Goal: Task Accomplishment & Management: Manage account settings

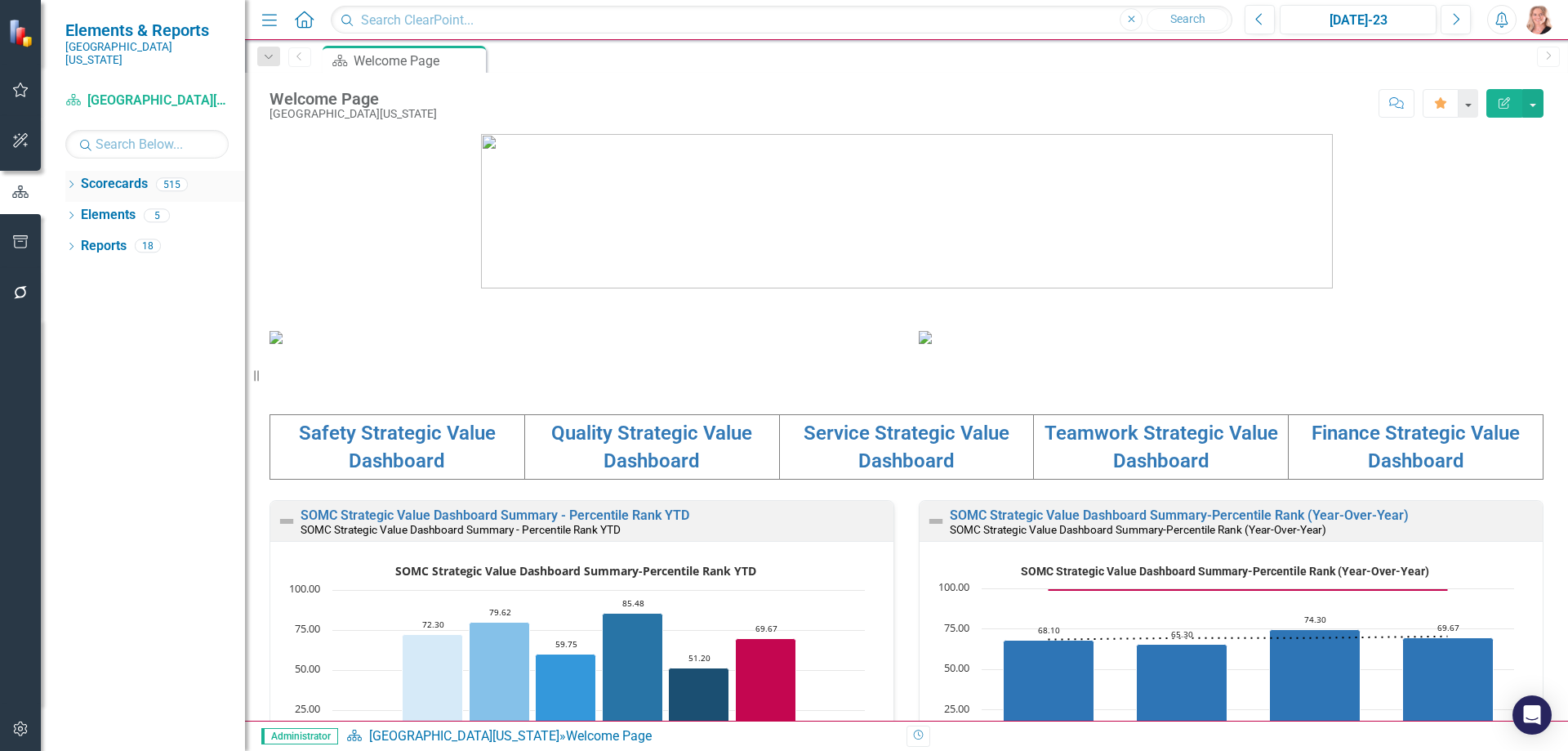
click at [67, 181] on icon "Dropdown" at bounding box center [71, 186] width 11 height 9
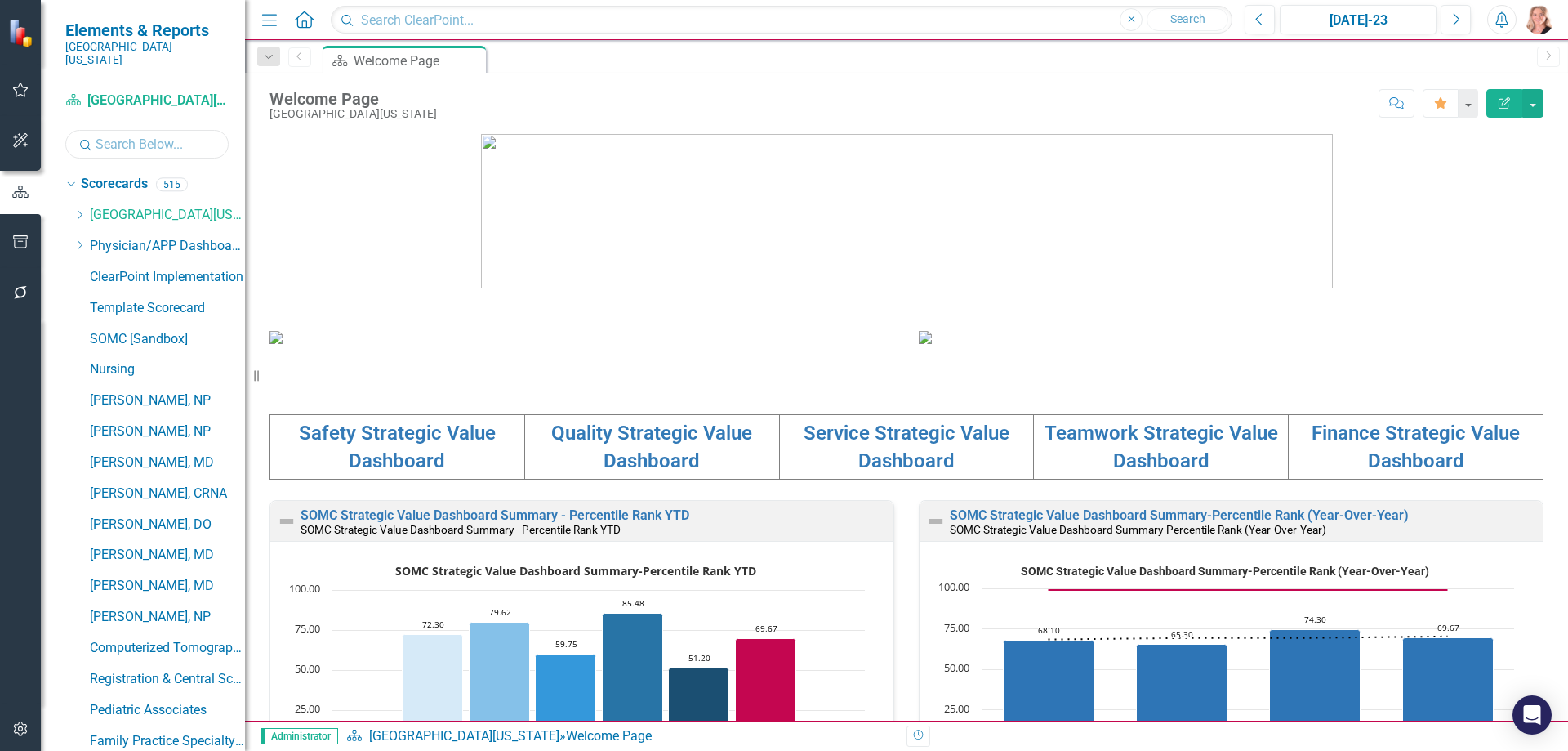
click at [151, 134] on input "text" at bounding box center [147, 144] width 163 height 29
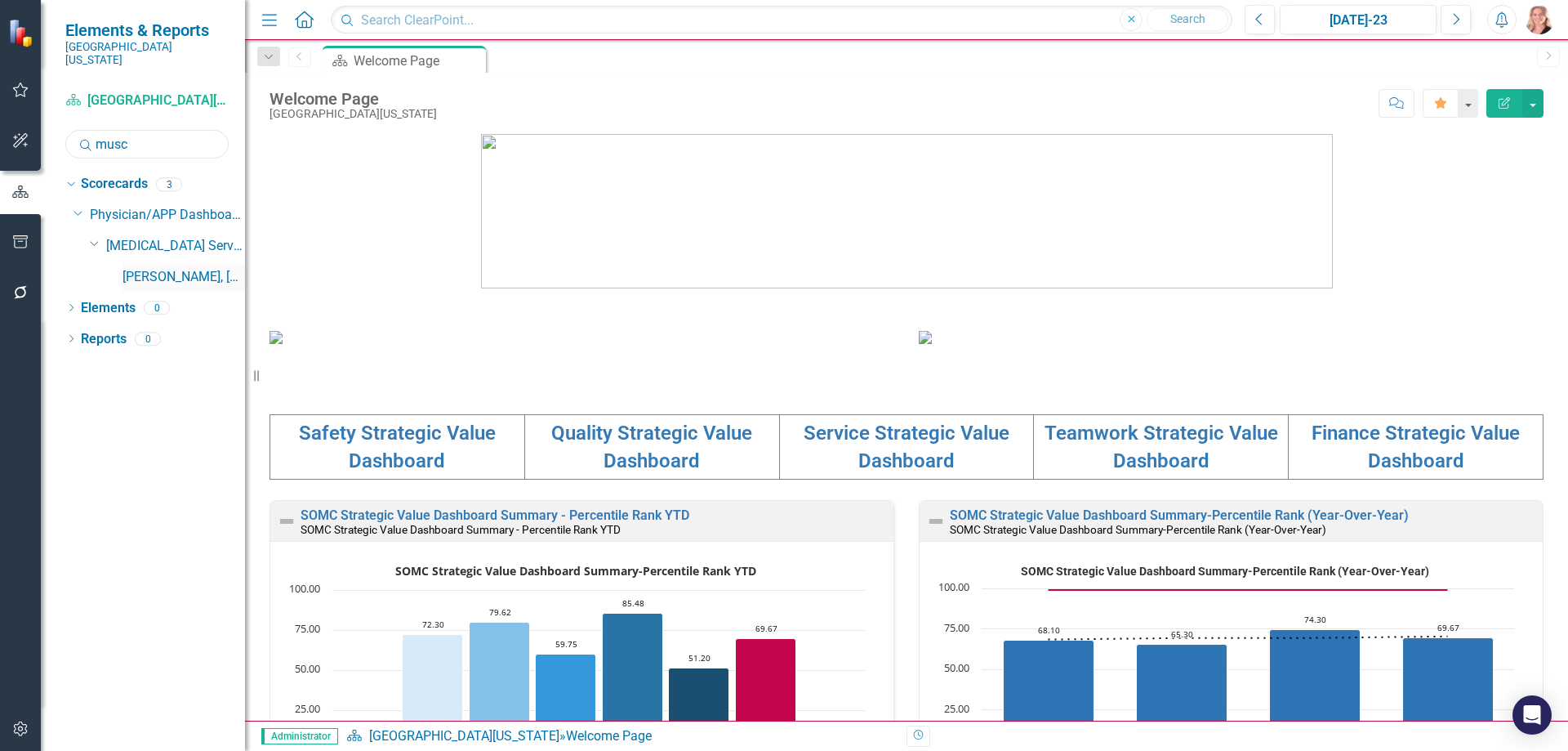
type input "musc"
click at [159, 268] on link "Peter Muscarella, MD" at bounding box center [184, 277] width 123 height 18
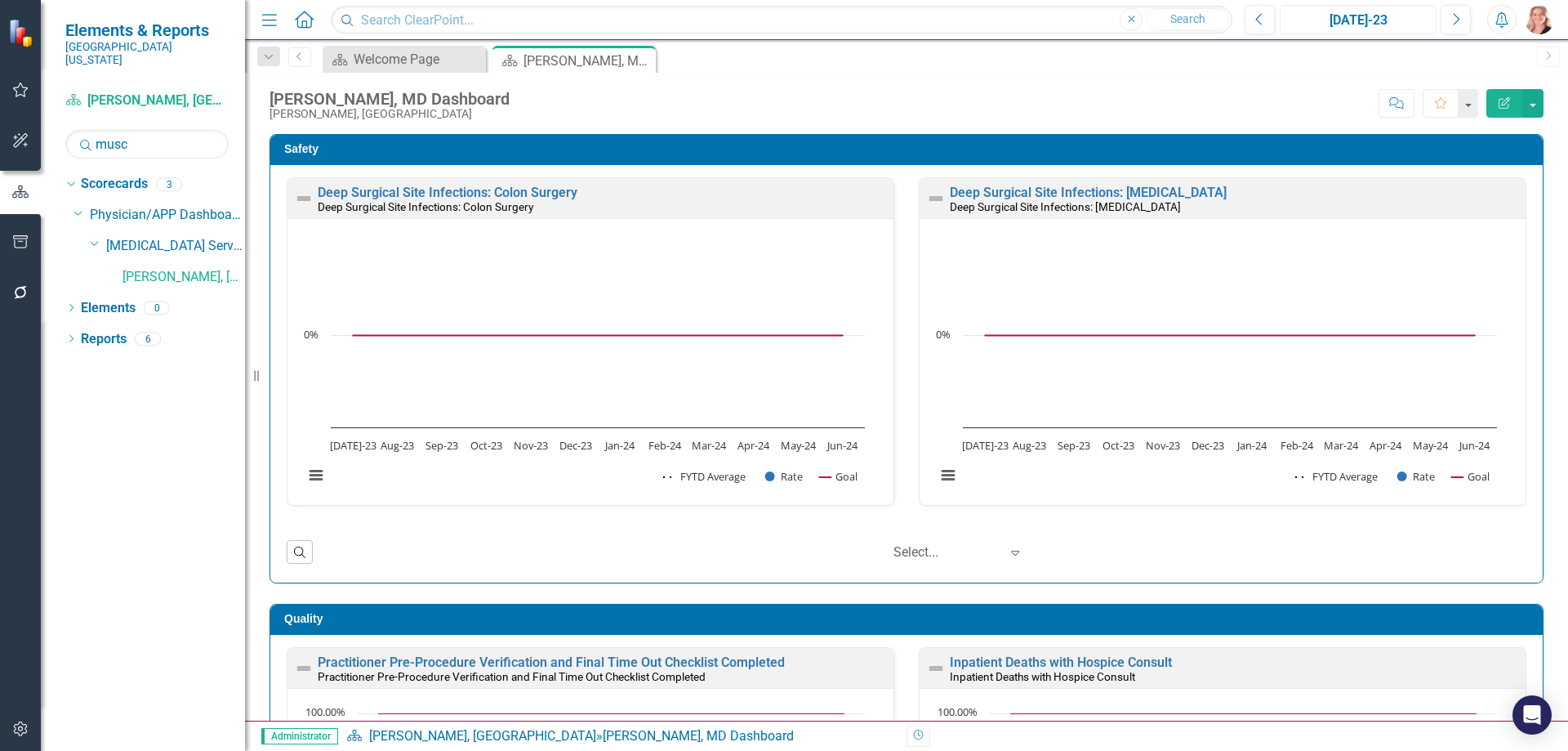
click at [1400, 23] on div "Jul-23" at bounding box center [1358, 20] width 145 height 19
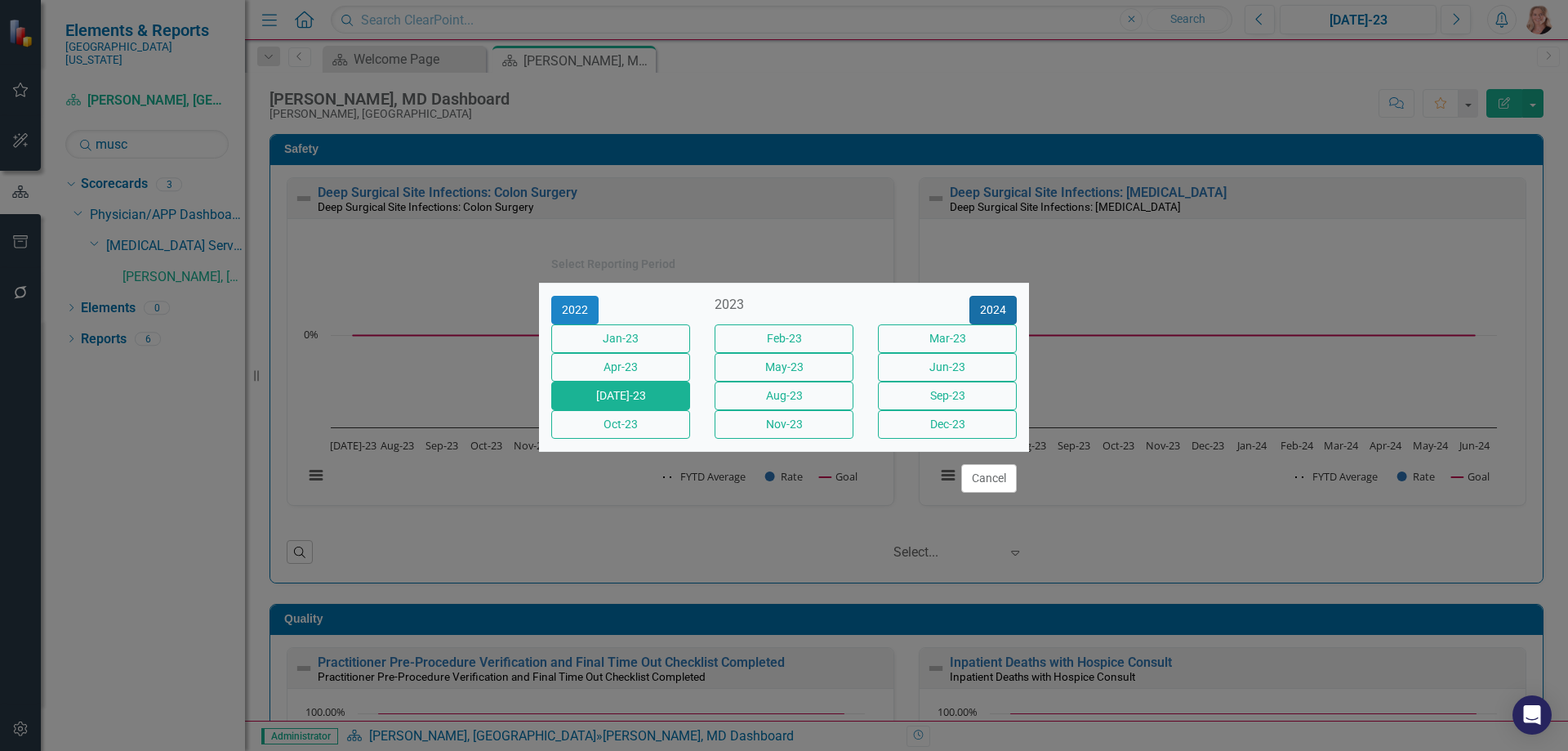
click at [999, 295] on button "2024" at bounding box center [993, 309] width 47 height 29
click at [999, 295] on button "2025" at bounding box center [993, 309] width 47 height 29
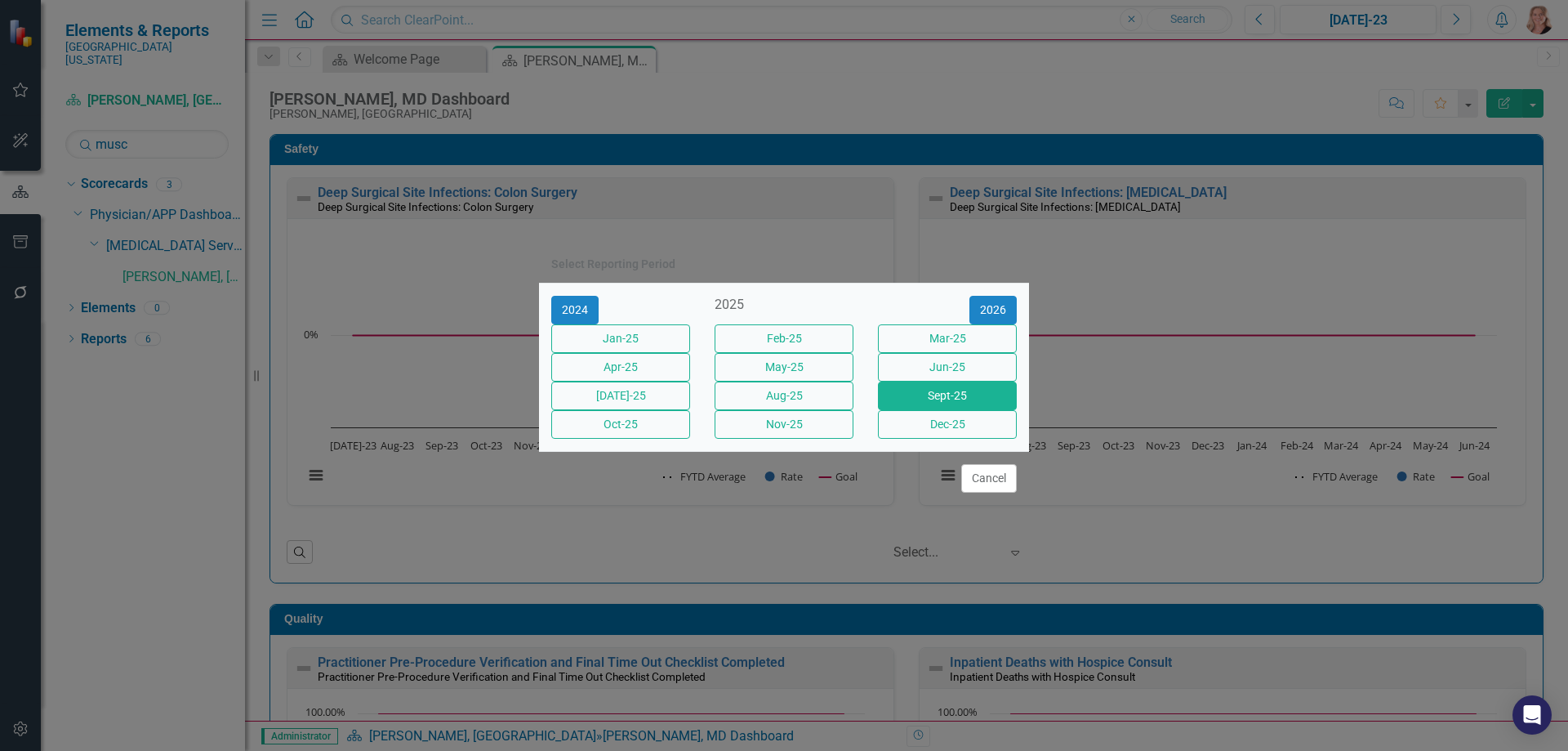
click at [946, 406] on button "Sept-25" at bounding box center [947, 395] width 138 height 29
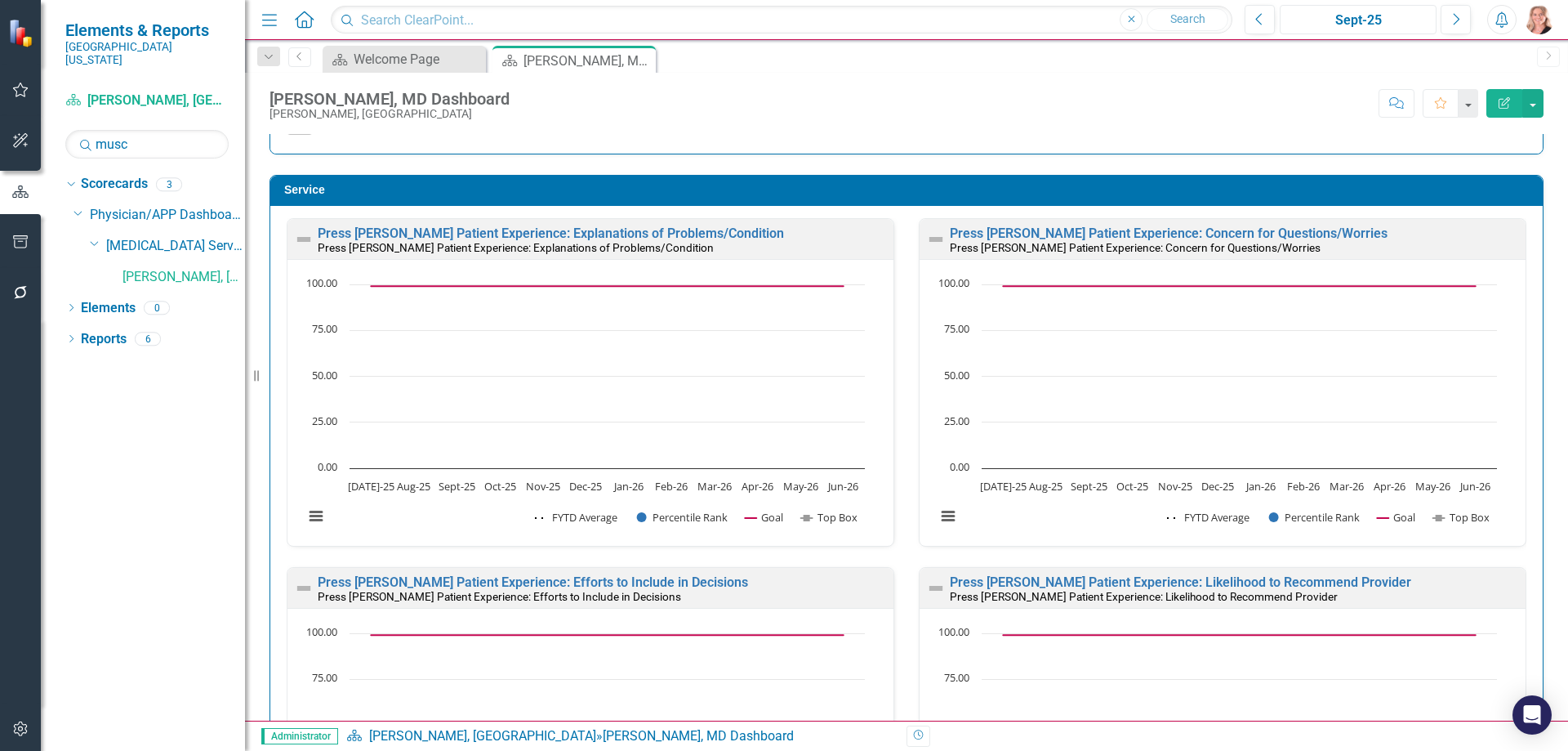
scroll to position [981, 0]
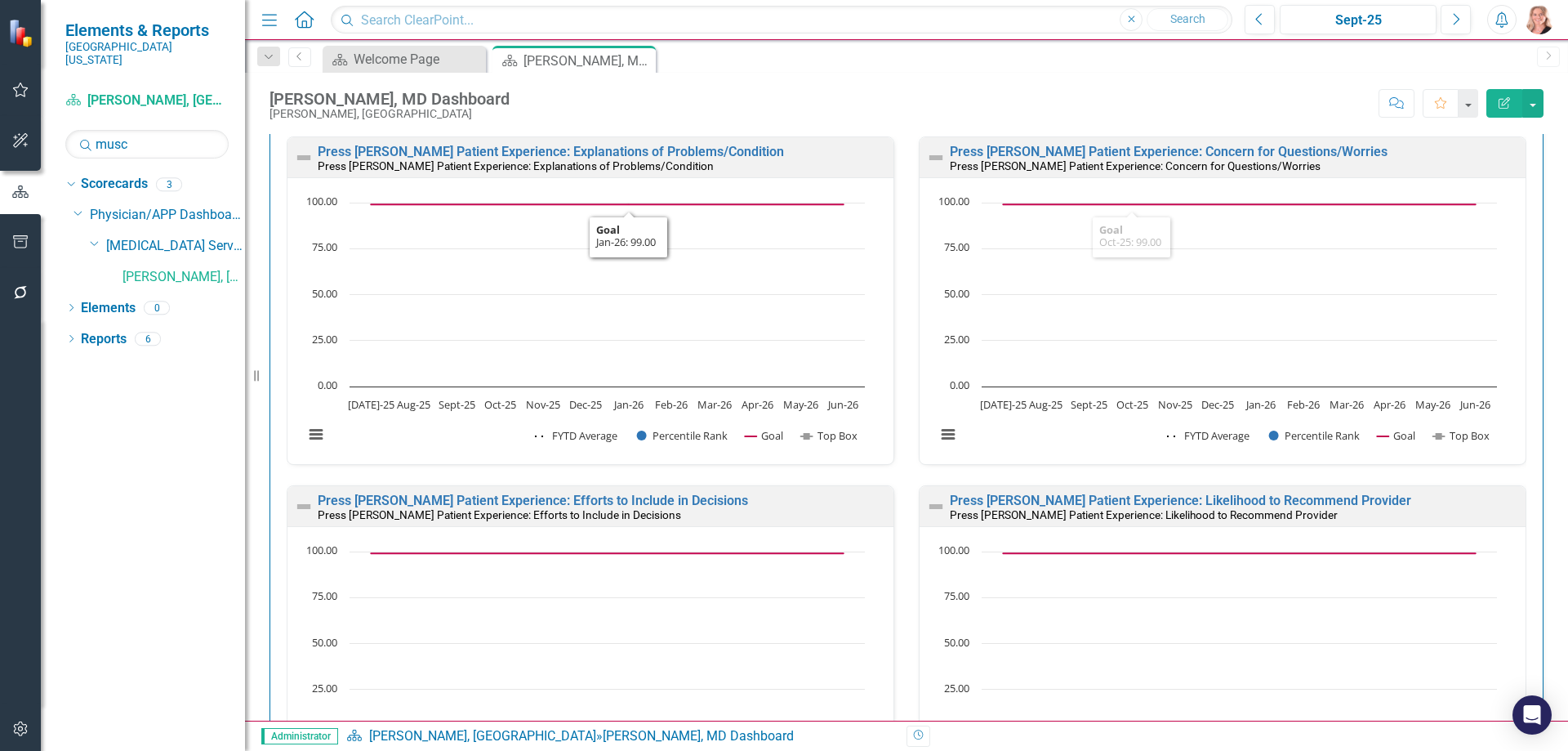
click at [604, 145] on div "Press Ganey Patient Experience: Explanations of Problems/Condition Press Ganey …" at bounding box center [590, 158] width 606 height 40
click at [612, 151] on link "Press Ganey Patient Experience: Explanations of Problems/Condition" at bounding box center [551, 152] width 466 height 16
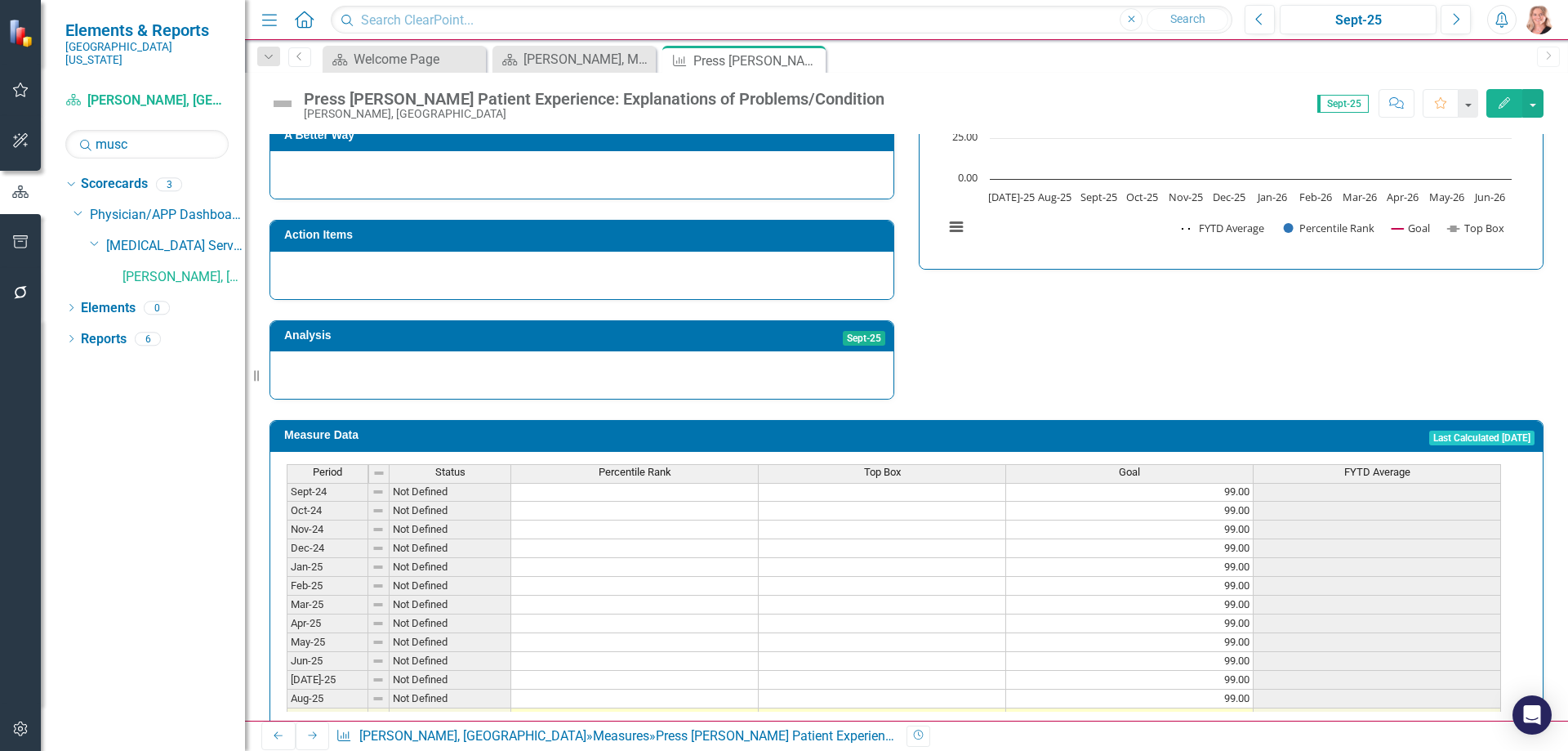
scroll to position [572, 0]
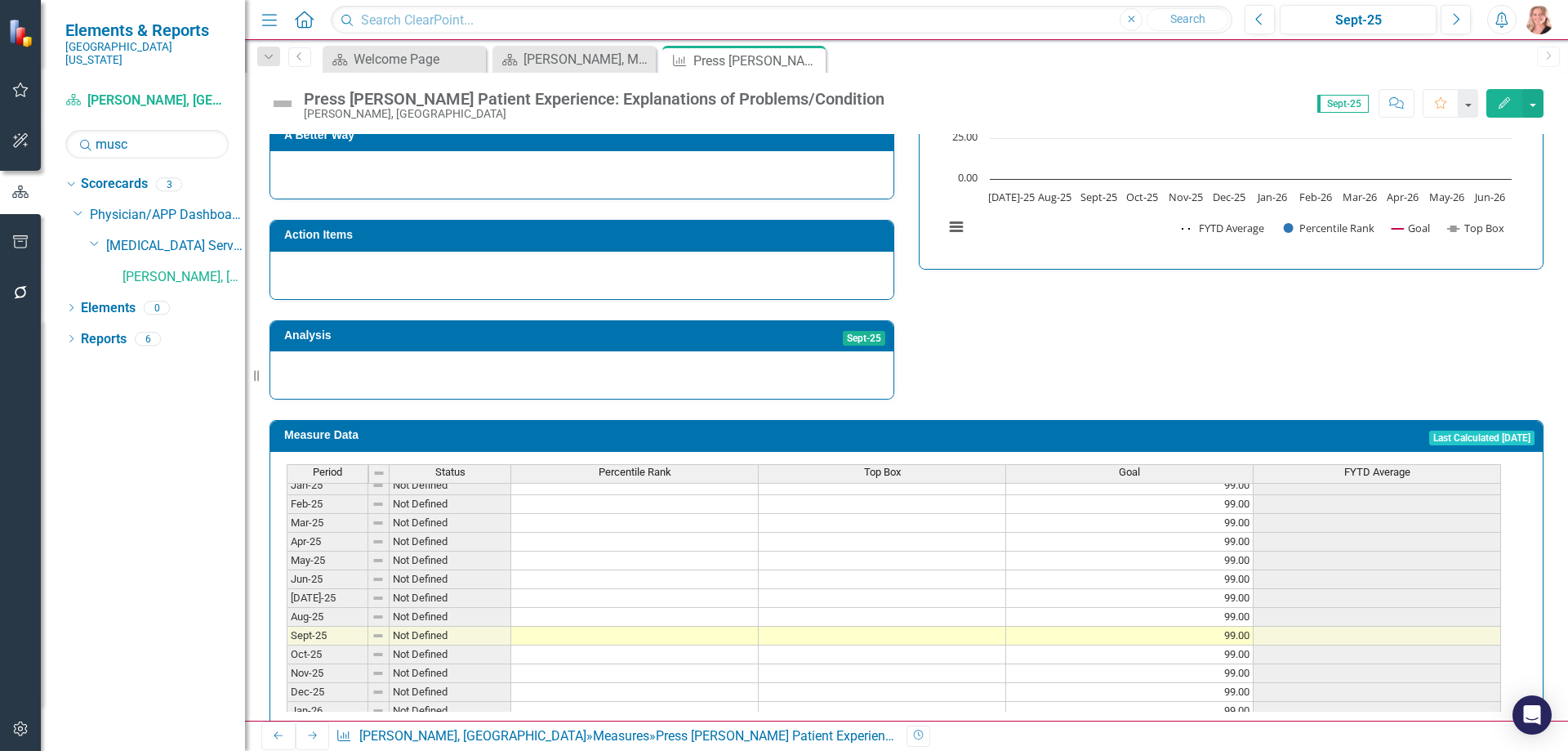
click at [562, 608] on td at bounding box center [635, 617] width 247 height 18
click at [714, 608] on td at bounding box center [635, 617] width 247 height 18
type textarea "1"
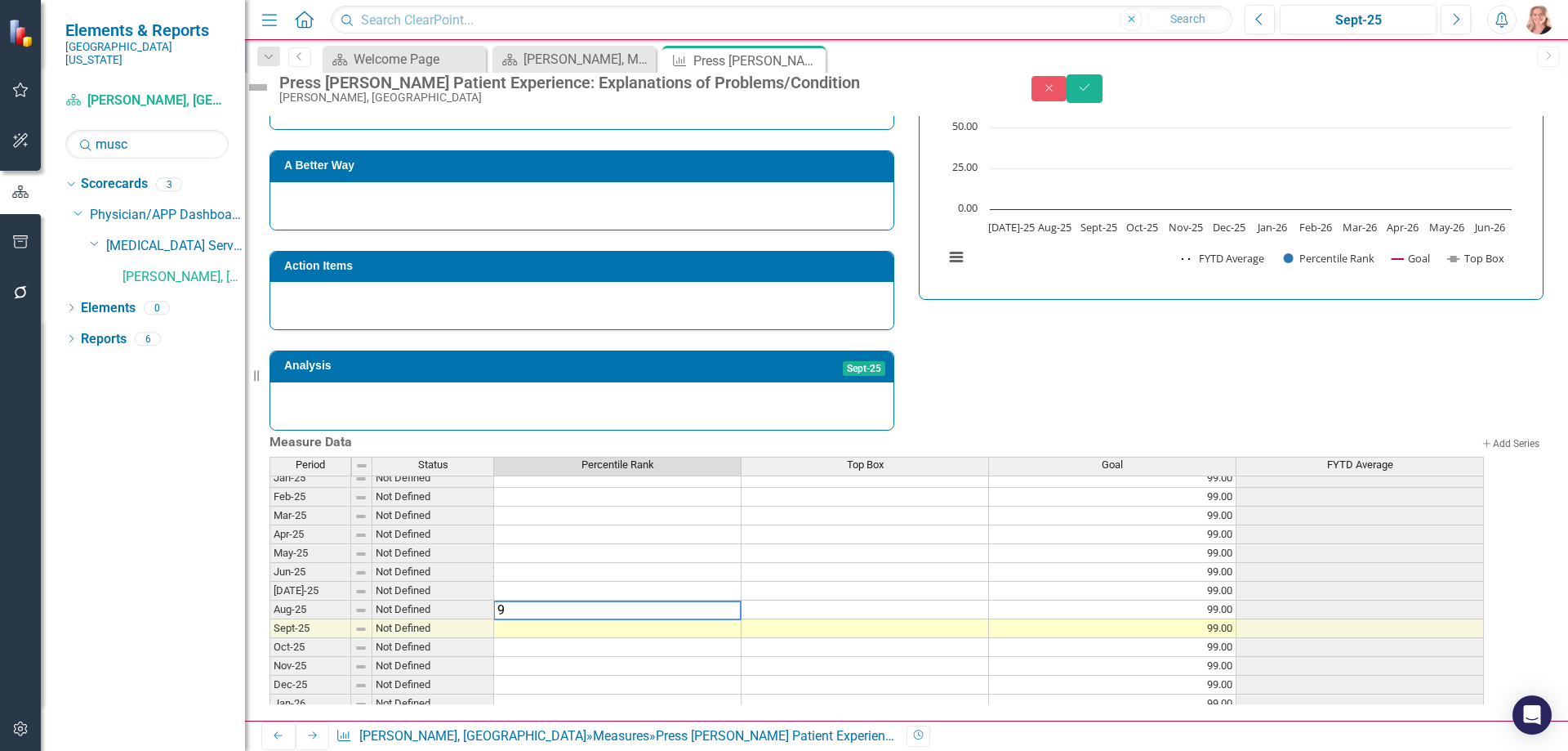
type textarea "99"
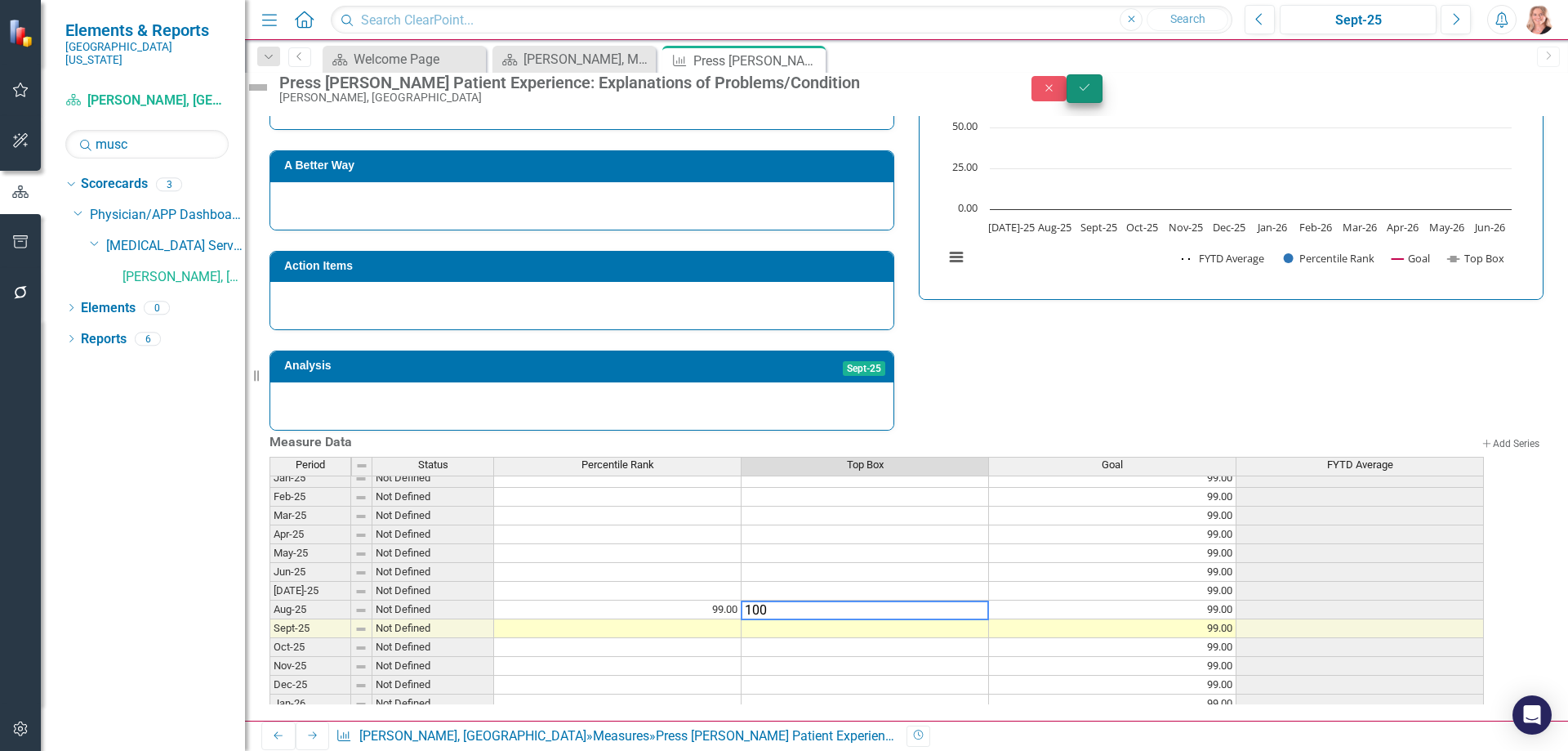
type textarea "100"
click at [1091, 91] on icon "Save" at bounding box center [1084, 87] width 15 height 11
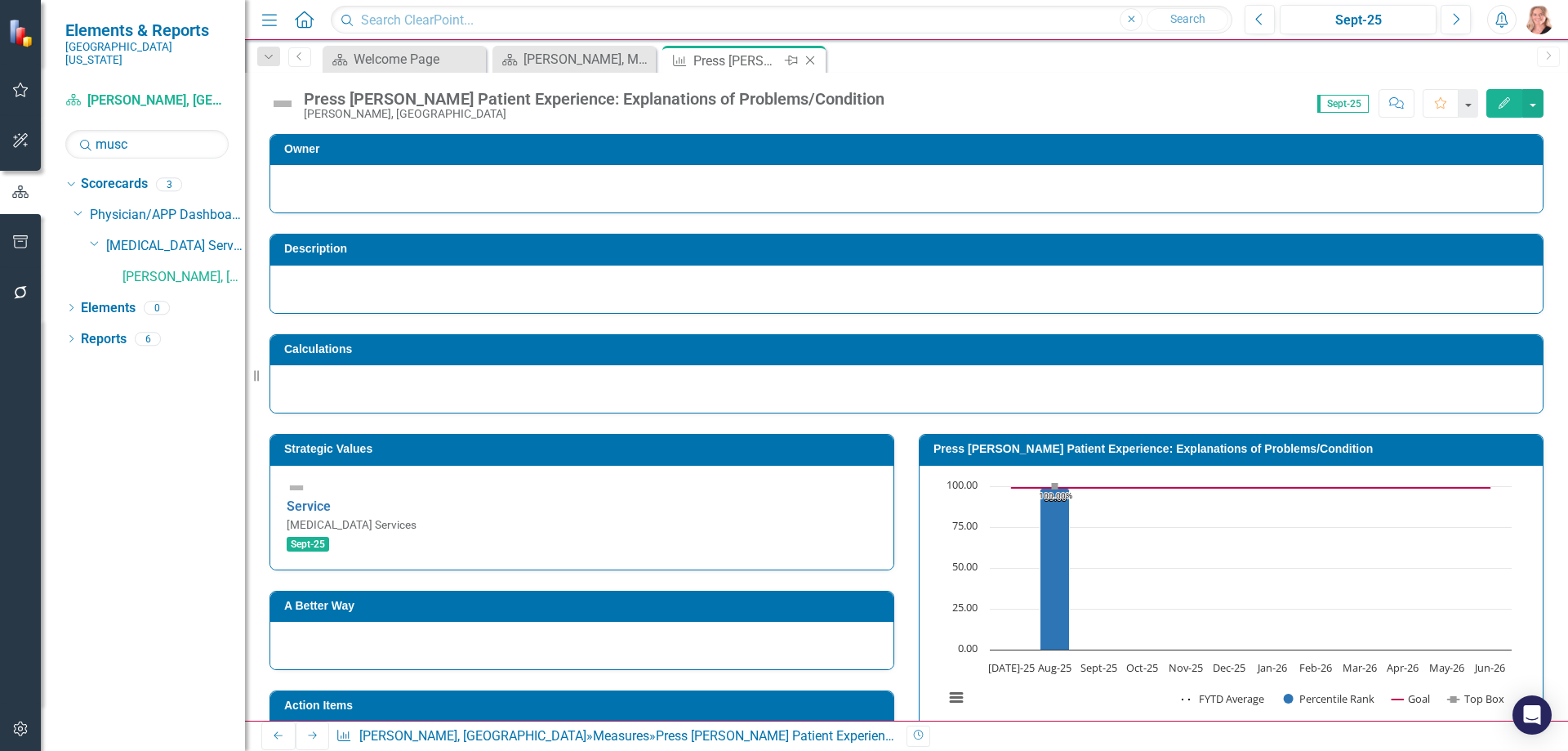
click at [813, 61] on icon "Close" at bounding box center [809, 60] width 17 height 13
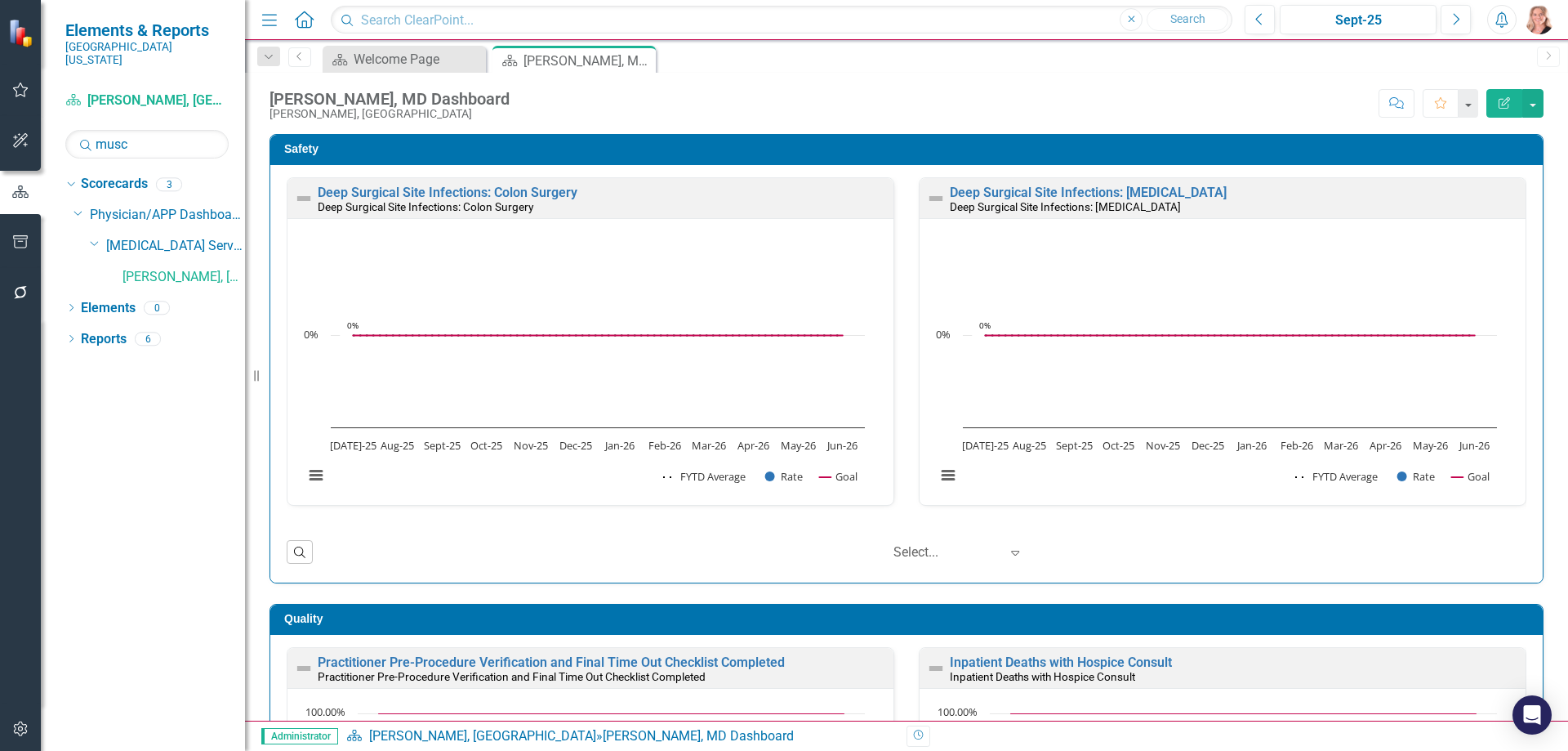
click at [1519, 305] on div "Deep Surgical Site Infections: Colon Surgery Deep Surgical Site Infections: Col…" at bounding box center [907, 373] width 1272 height 417
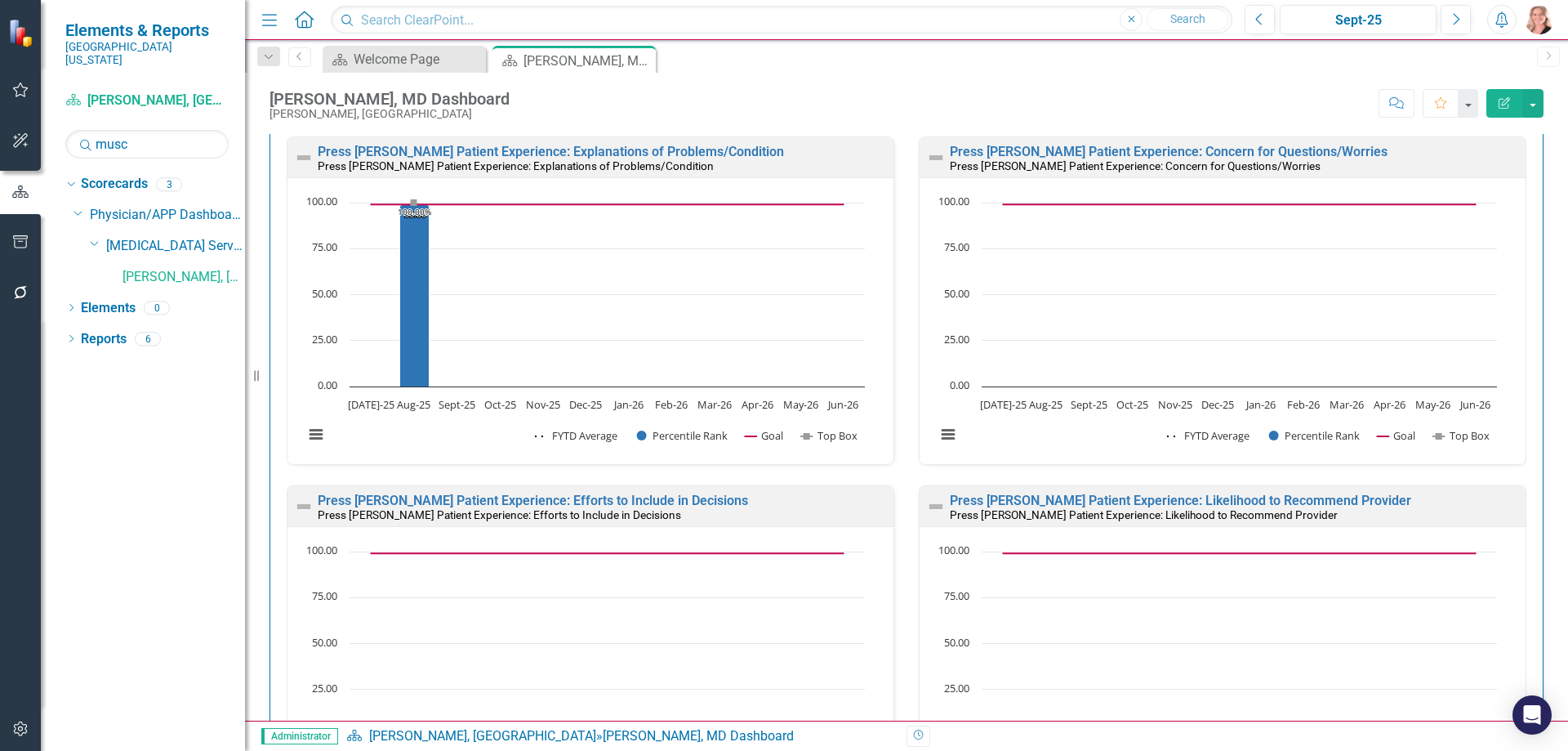
scroll to position [898, 0]
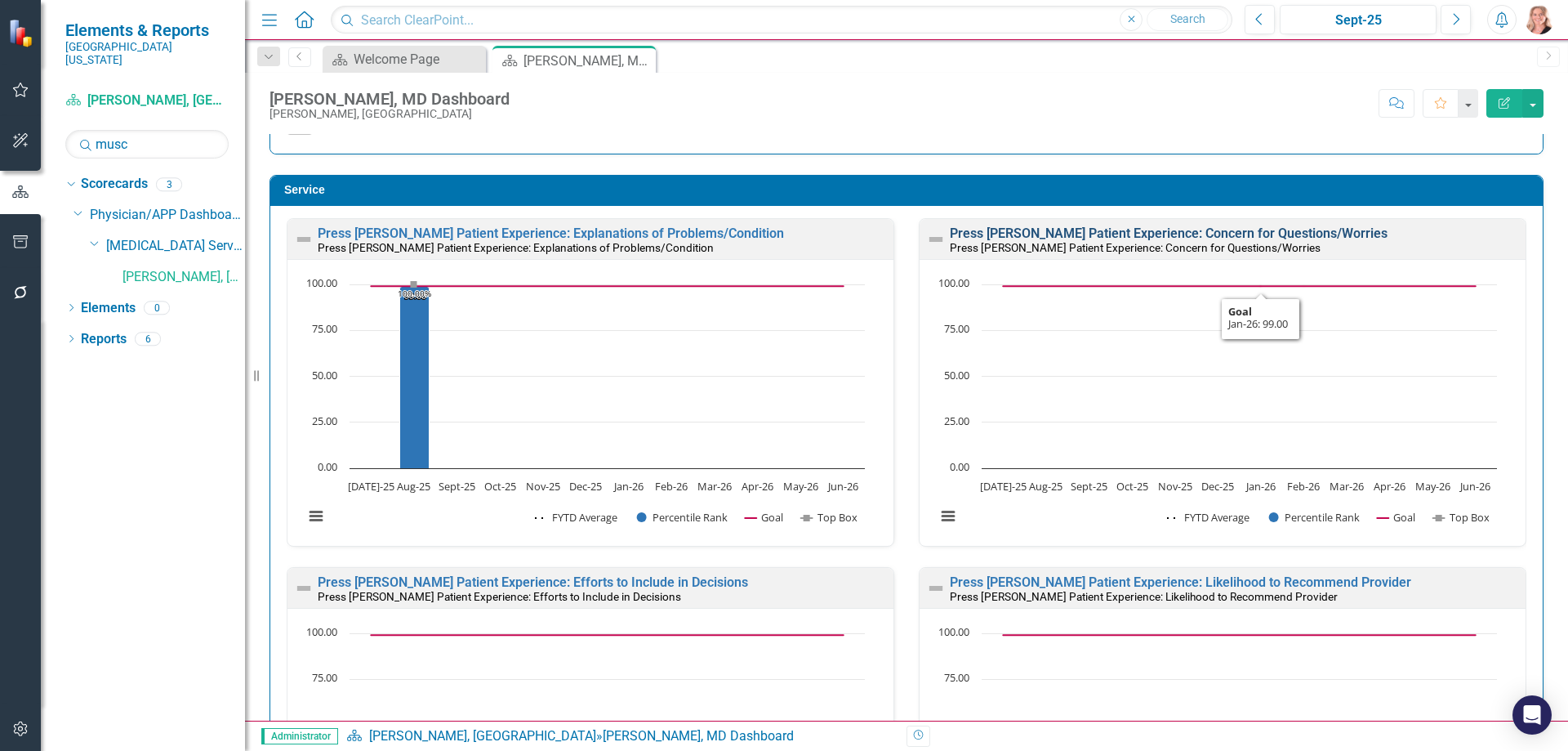
click at [1224, 231] on link "Press Ganey Patient Experience: Concern for Questions/Worries" at bounding box center [1169, 233] width 438 height 16
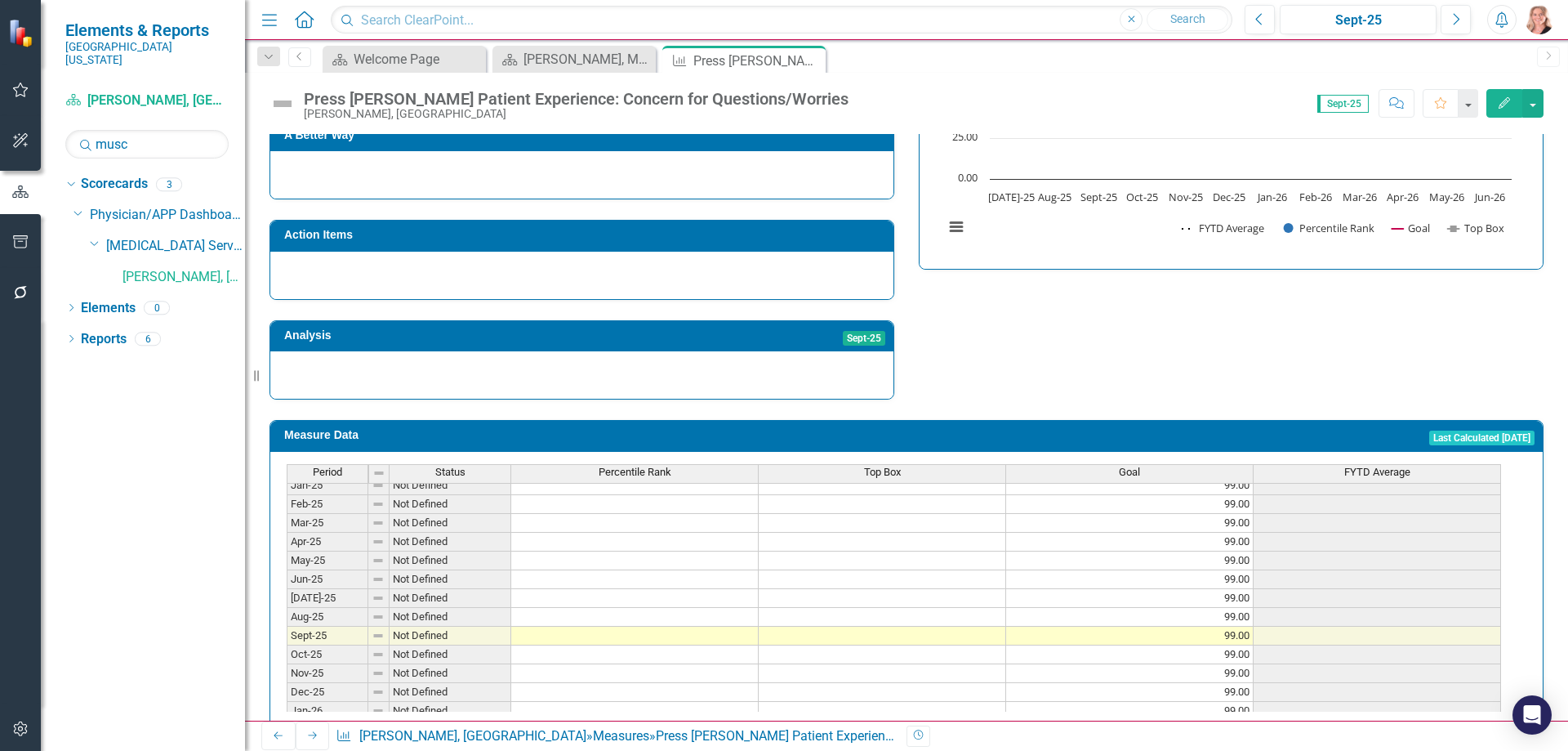
scroll to position [654, 0]
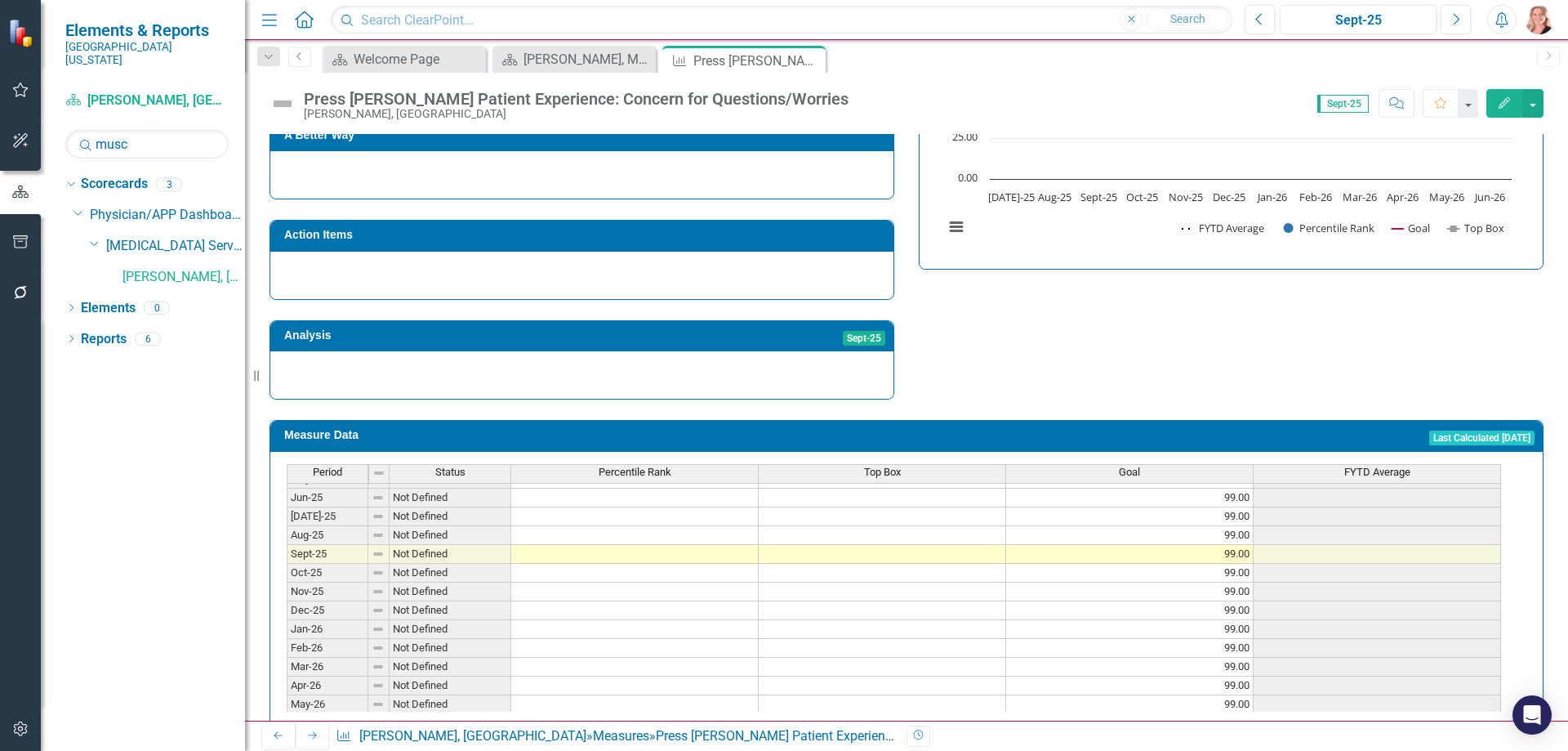
click at [623, 509] on tbody "Feb-24 Not Defined 99.00 Mar-24 Not Defined 99.00 Apr-24 Not Defined 99.00 May-…" at bounding box center [893, 459] width 1214 height 546
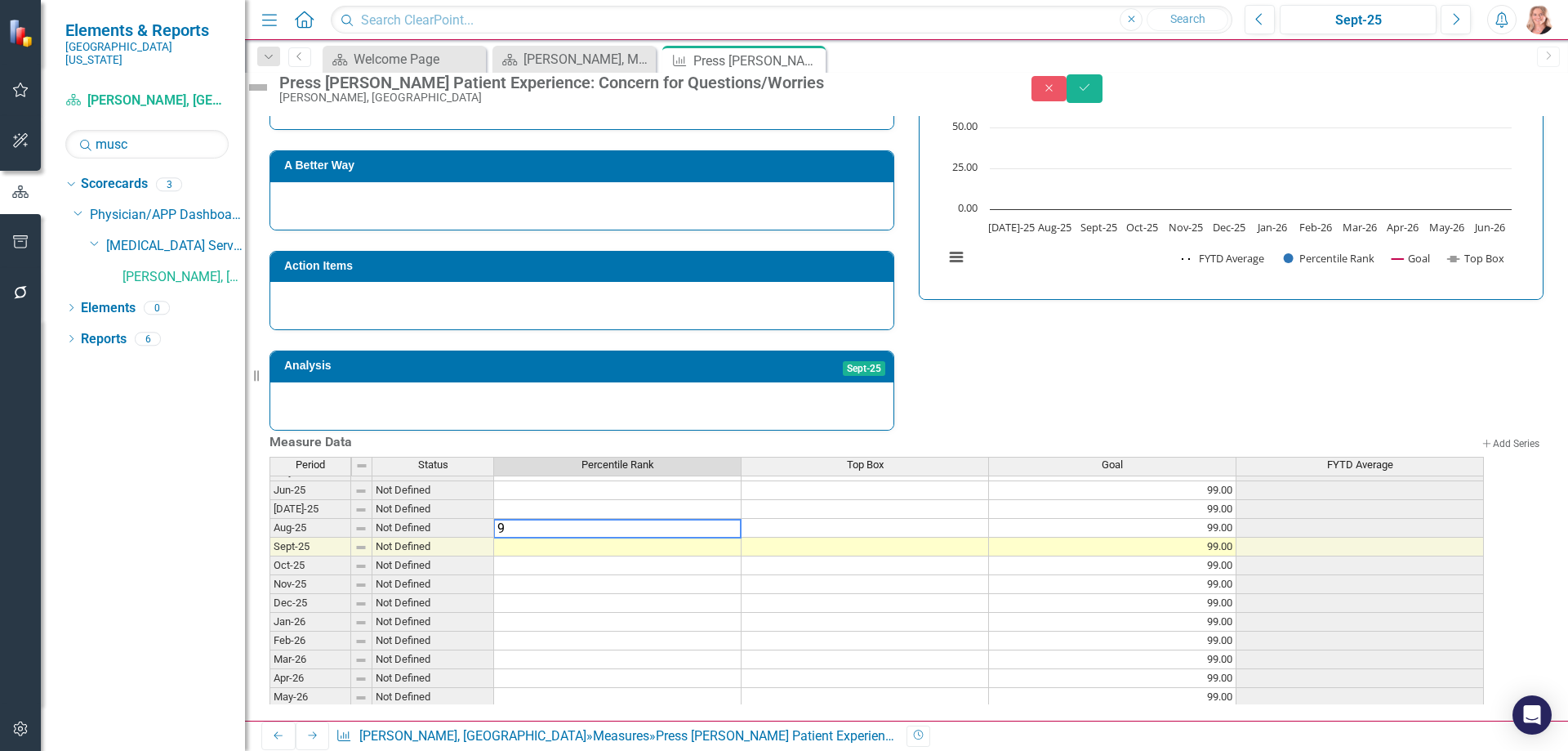
type textarea "99"
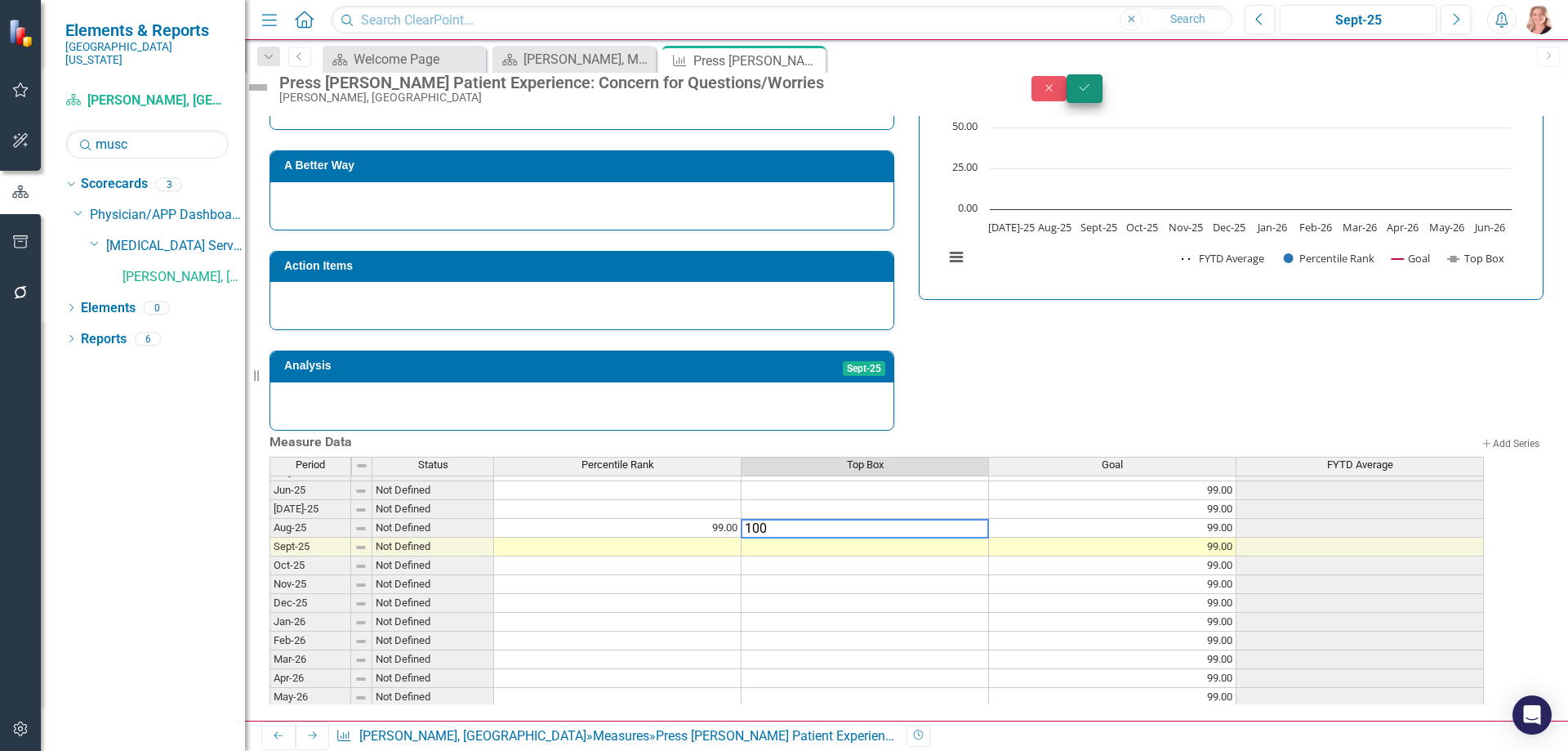
type textarea "100"
click at [1103, 97] on button "Save" at bounding box center [1084, 89] width 36 height 29
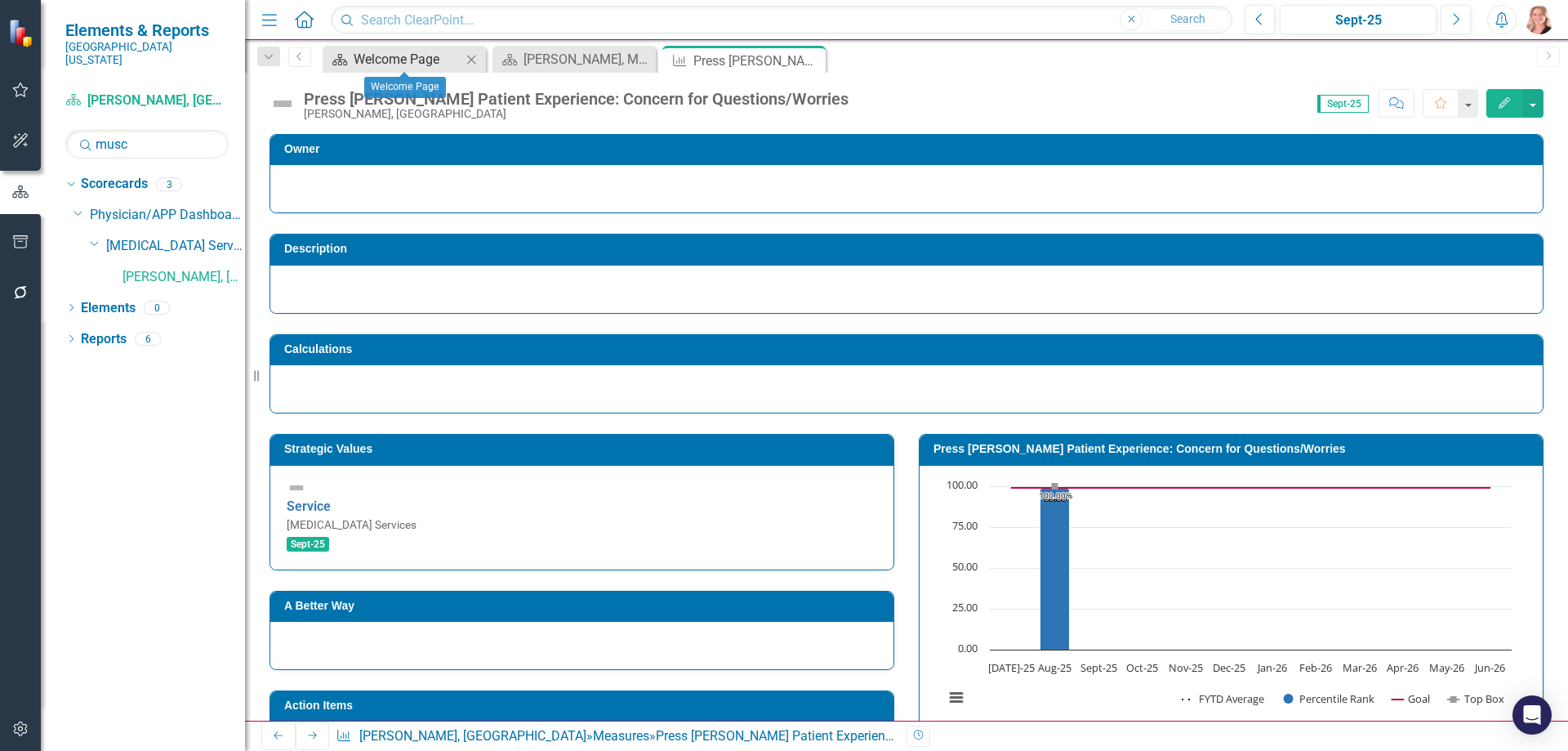
click at [402, 56] on div "Welcome Page" at bounding box center [407, 59] width 108 height 20
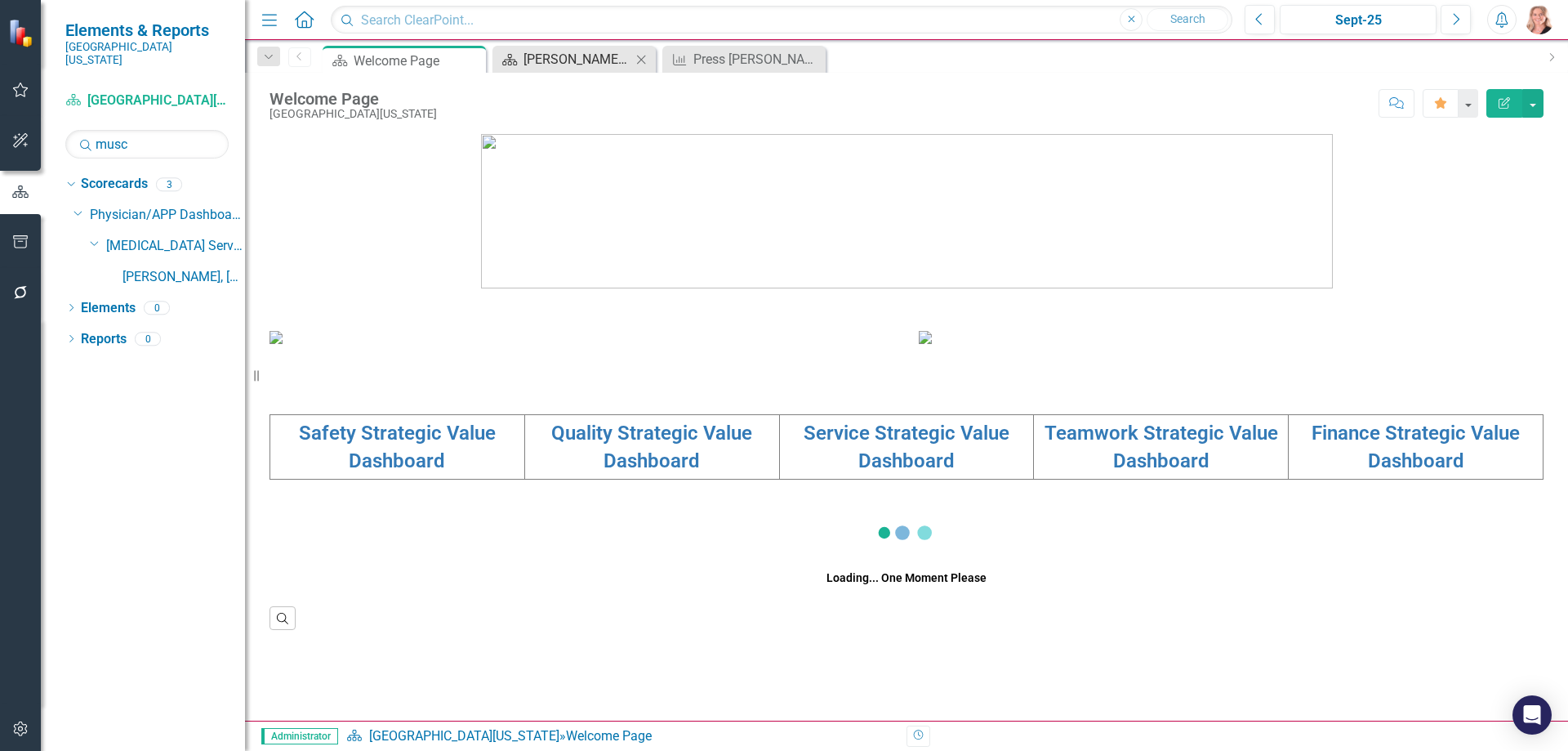
click at [583, 58] on div "Peter Muscarella, MD Dashboard" at bounding box center [577, 59] width 108 height 20
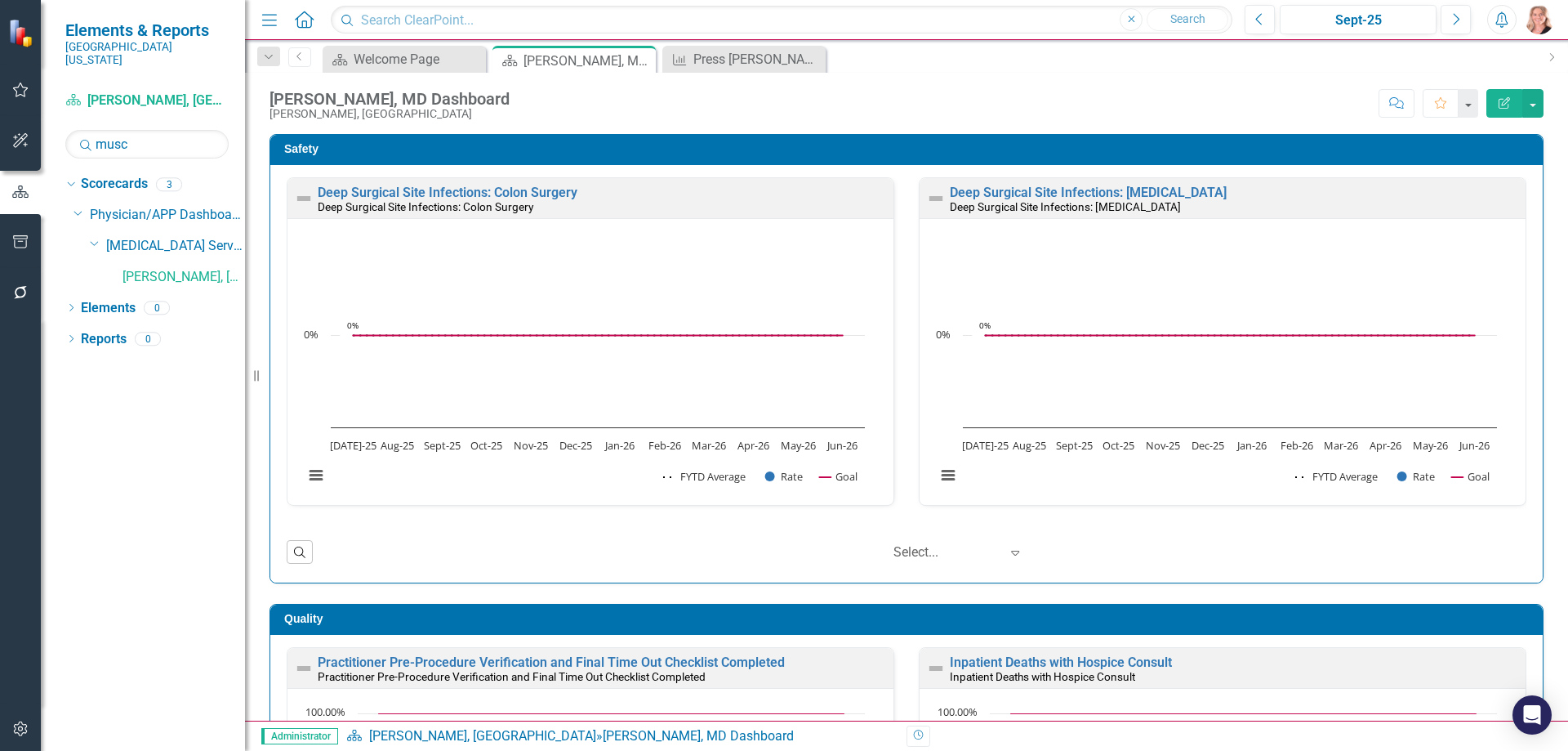
click at [1530, 347] on div "Safety Deep Surgical Site Infections: Colon Surgery Deep Surgical Site Infectio…" at bounding box center [907, 358] width 1274 height 450
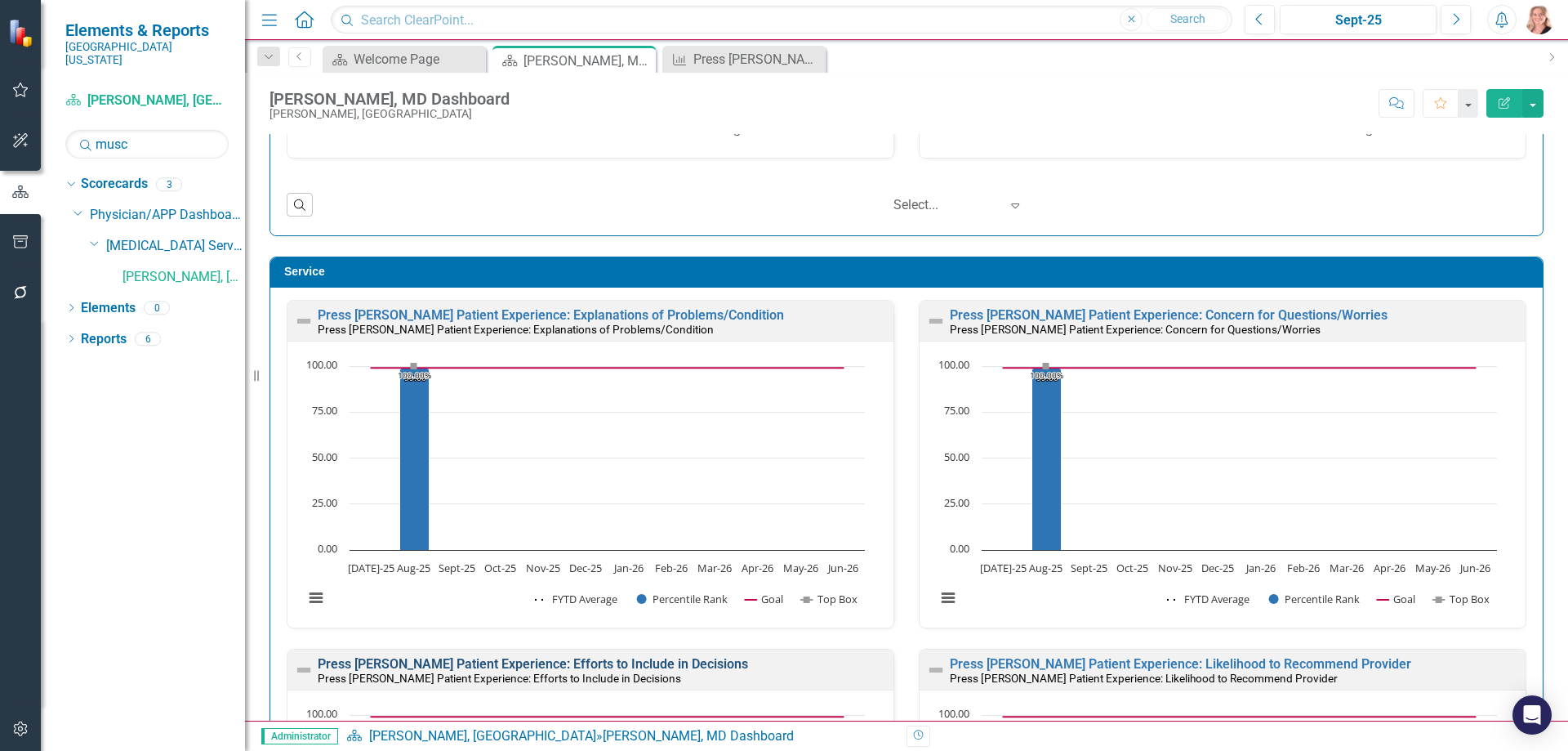
click at [437, 662] on link "Press Ganey Patient Experience: Efforts to Include in Decisions" at bounding box center [533, 664] width 430 height 16
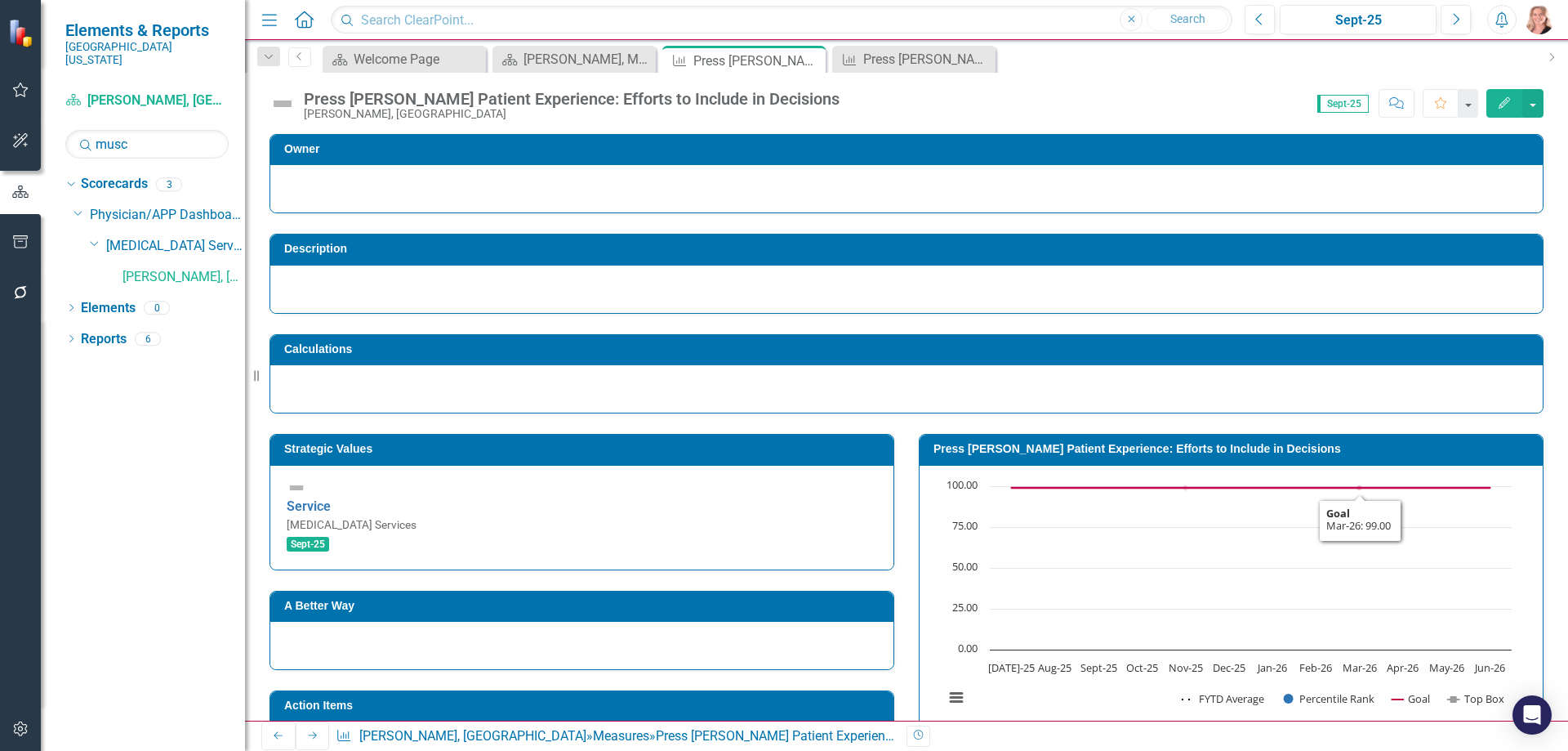
click at [1550, 305] on div "Owner Description Calculations Strategic Values Service General Surgery Service…" at bounding box center [907, 664] width 1323 height 1102
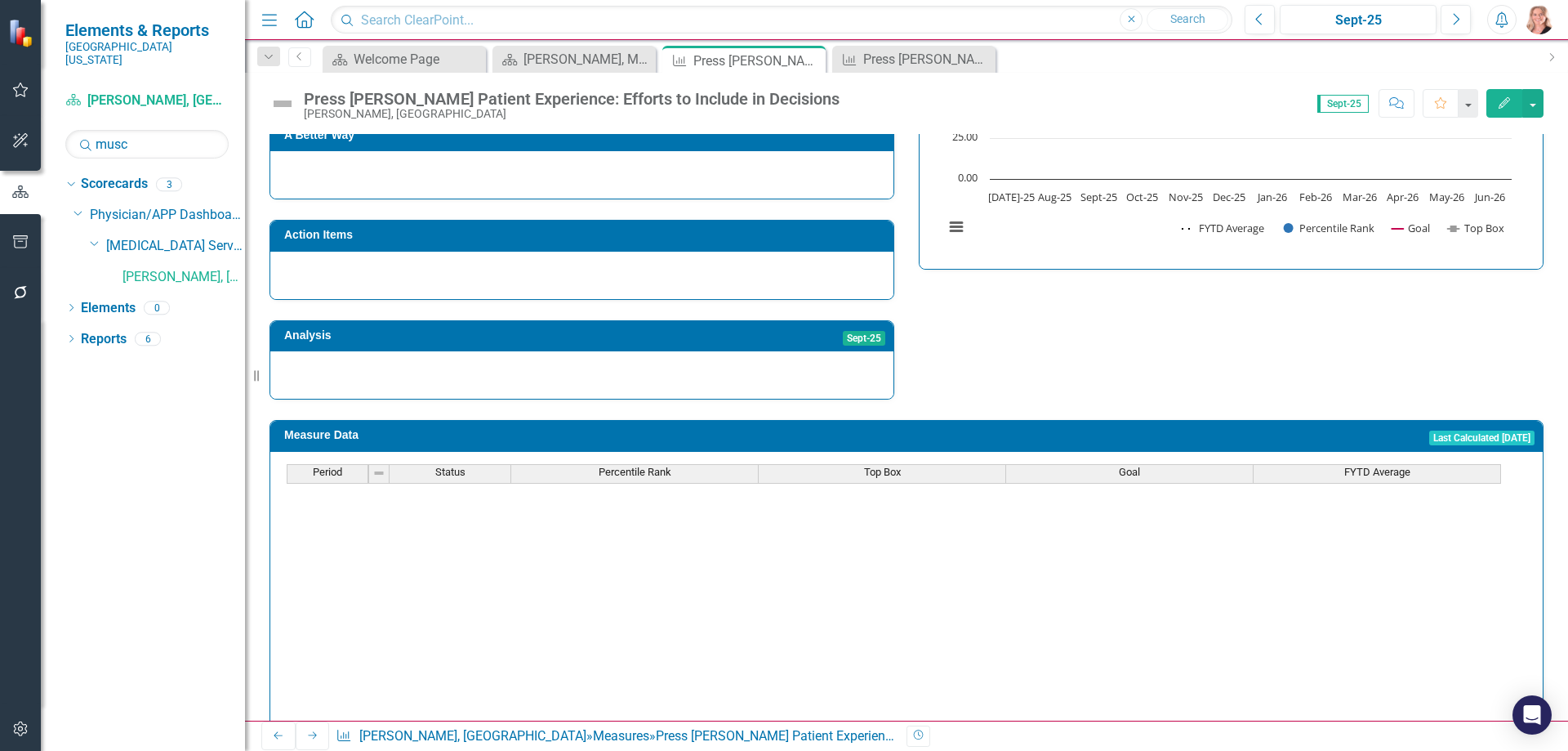
scroll to position [572, 0]
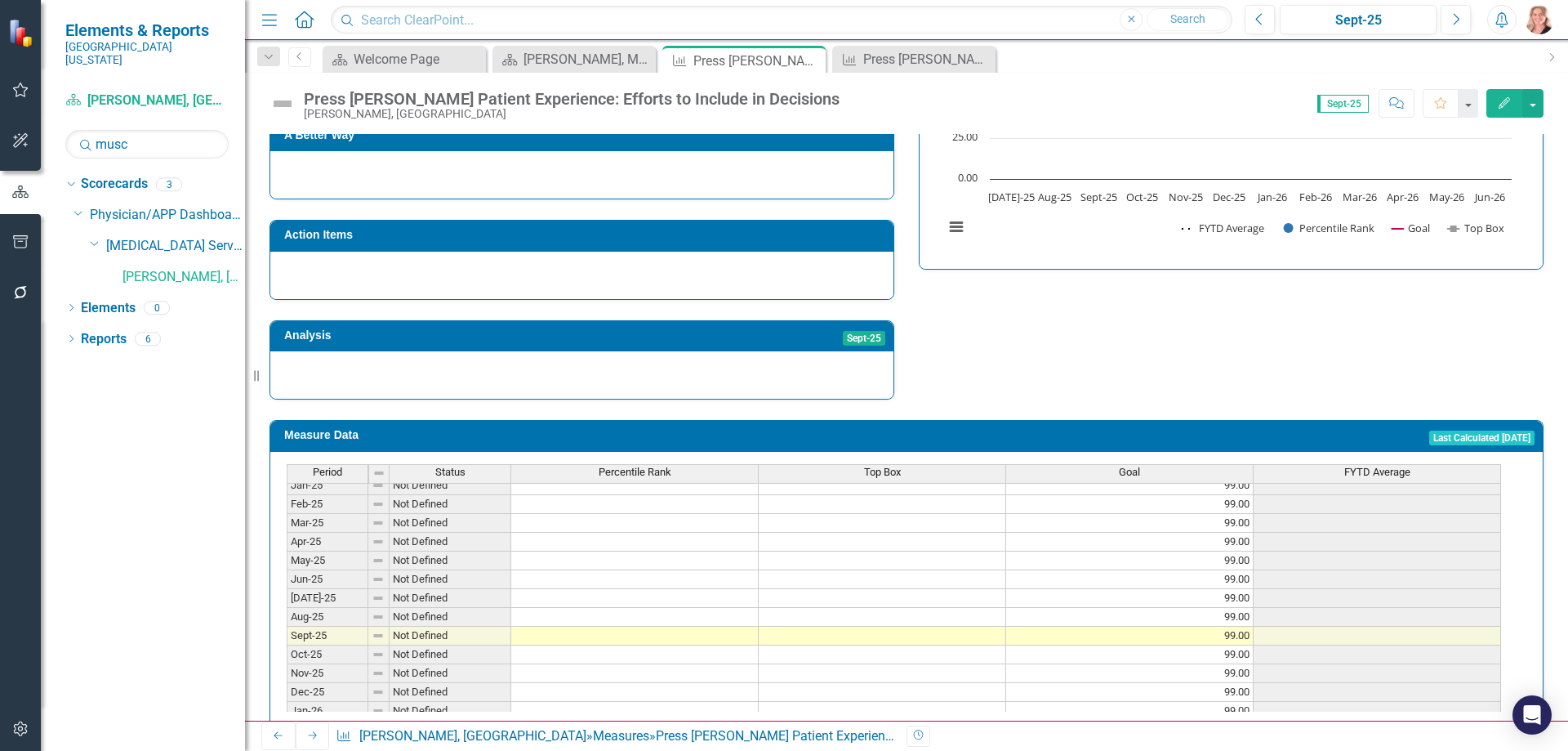
click at [646, 608] on td at bounding box center [635, 617] width 247 height 18
type textarea "99"
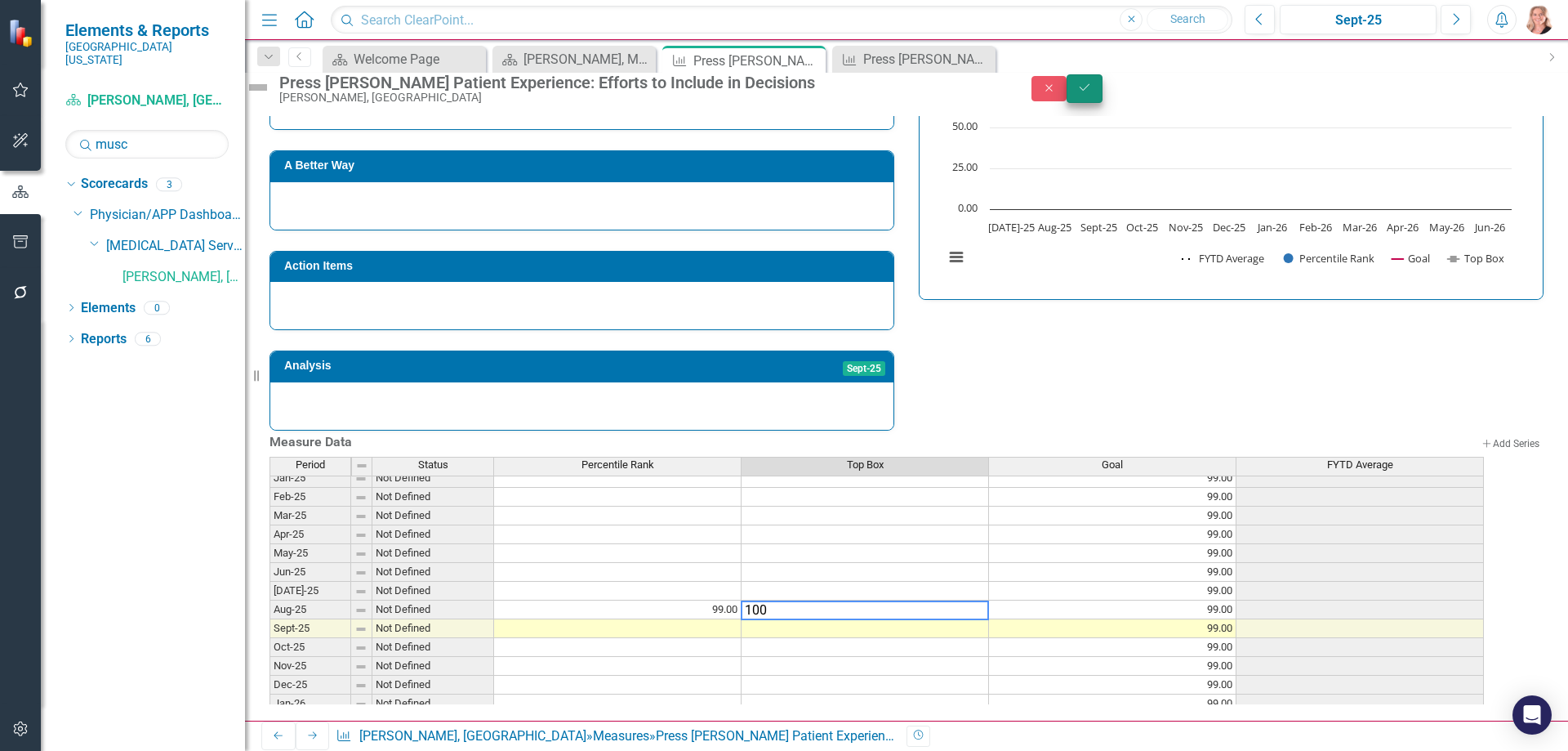
type textarea "100"
click at [1103, 96] on button "Save" at bounding box center [1084, 89] width 36 height 29
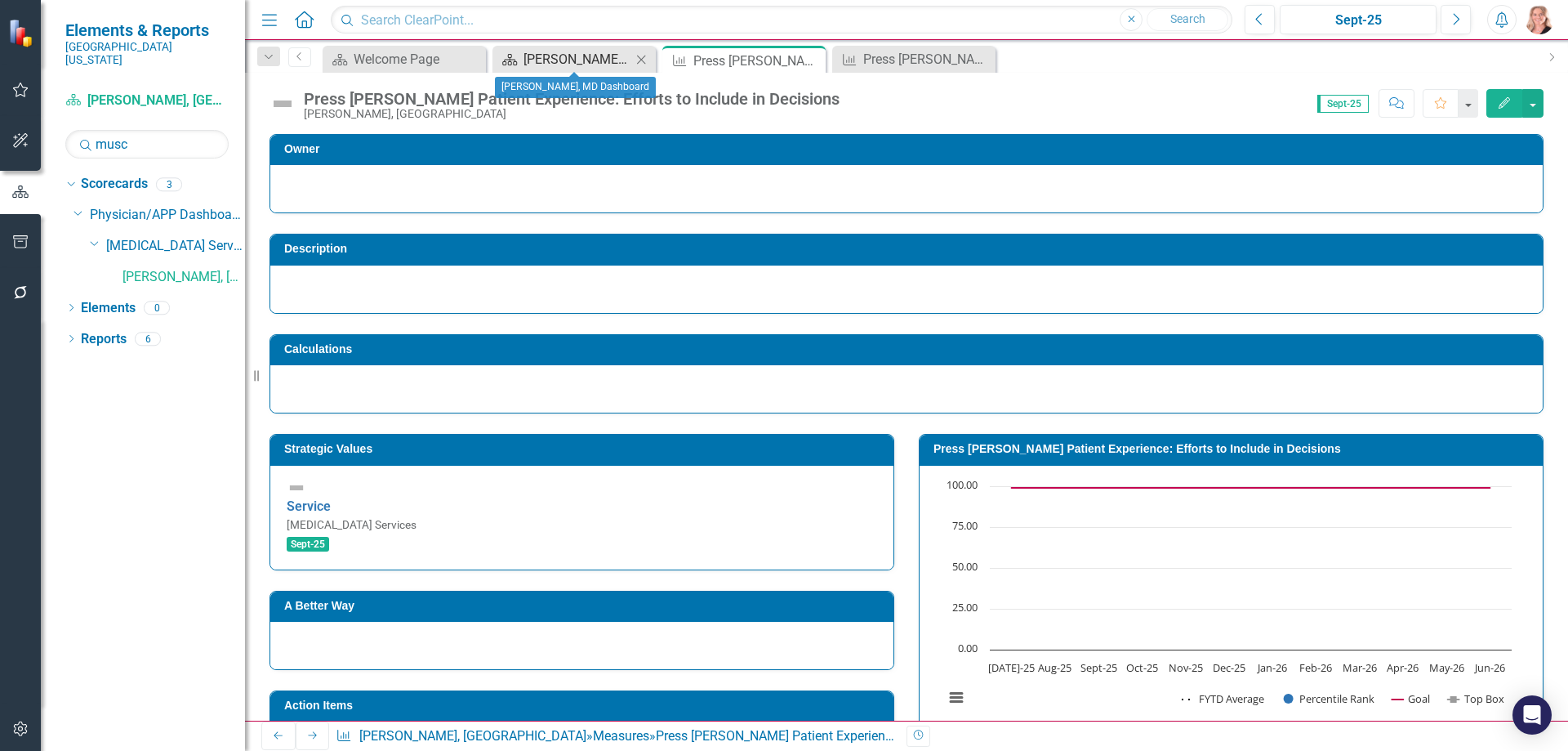
click at [534, 56] on div "Peter Muscarella, MD Dashboard" at bounding box center [577, 59] width 108 height 20
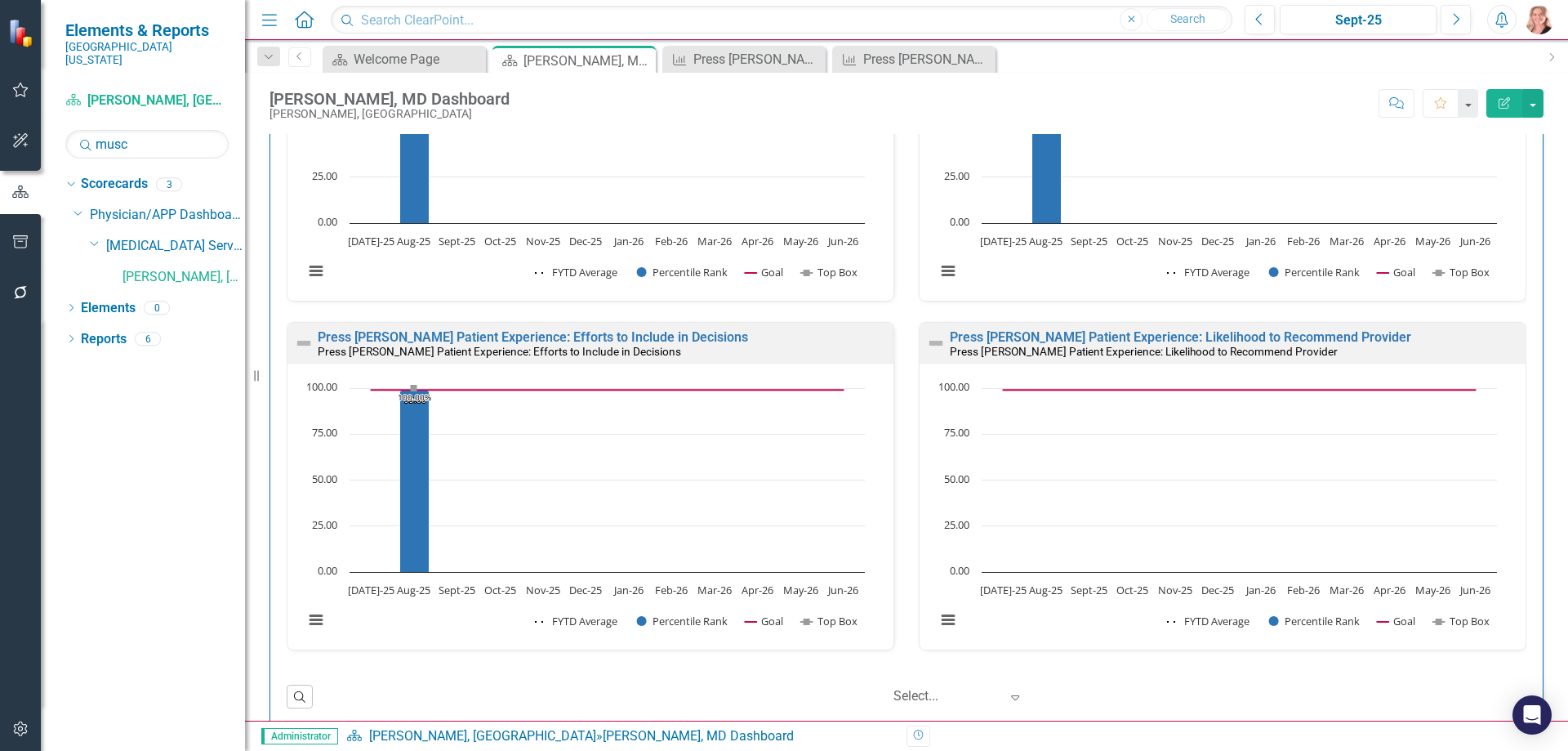
scroll to position [1225, 0]
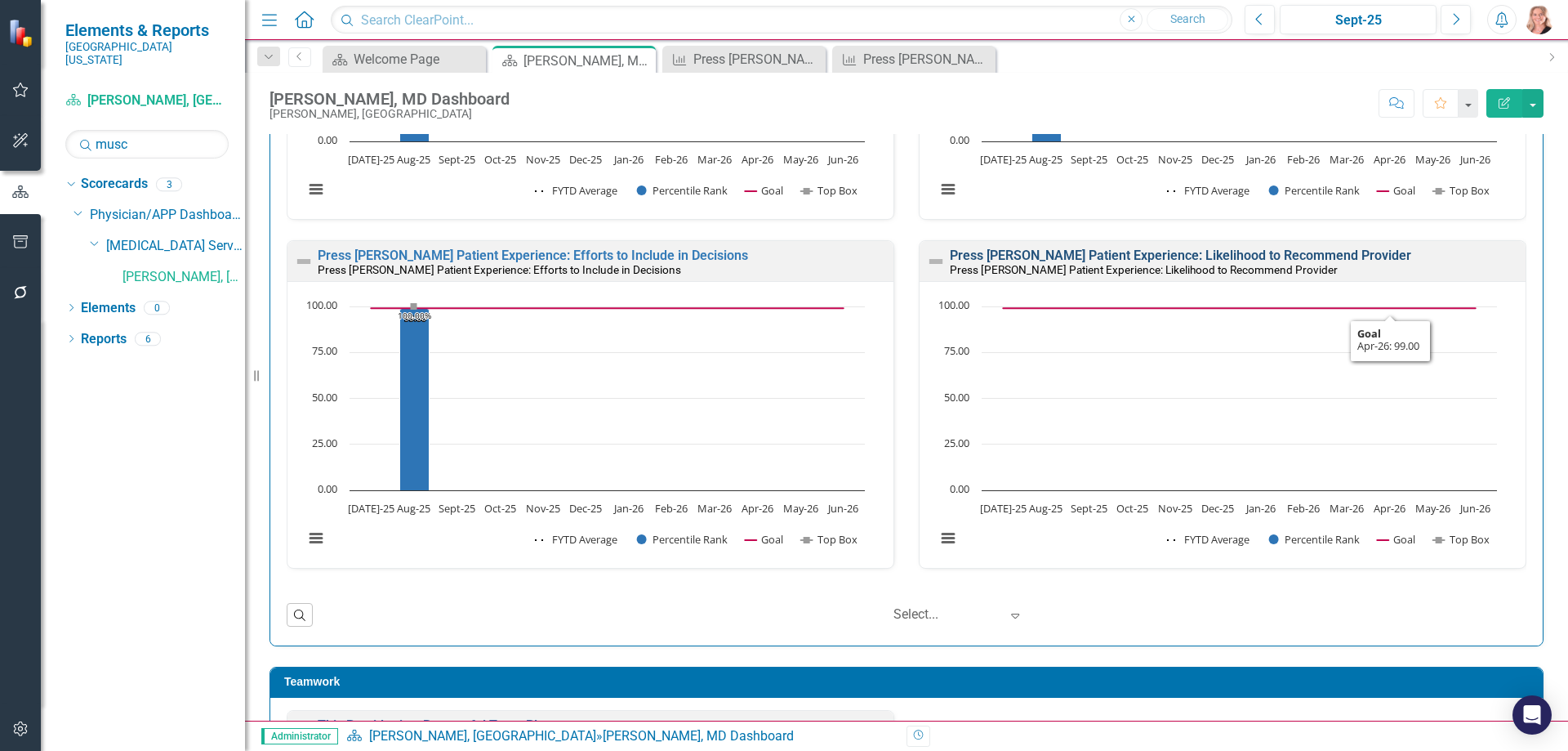
click at [1246, 259] on link "Press Ganey Patient Experience: Likelihood to Recommend Provider" at bounding box center [1180, 255] width 462 height 16
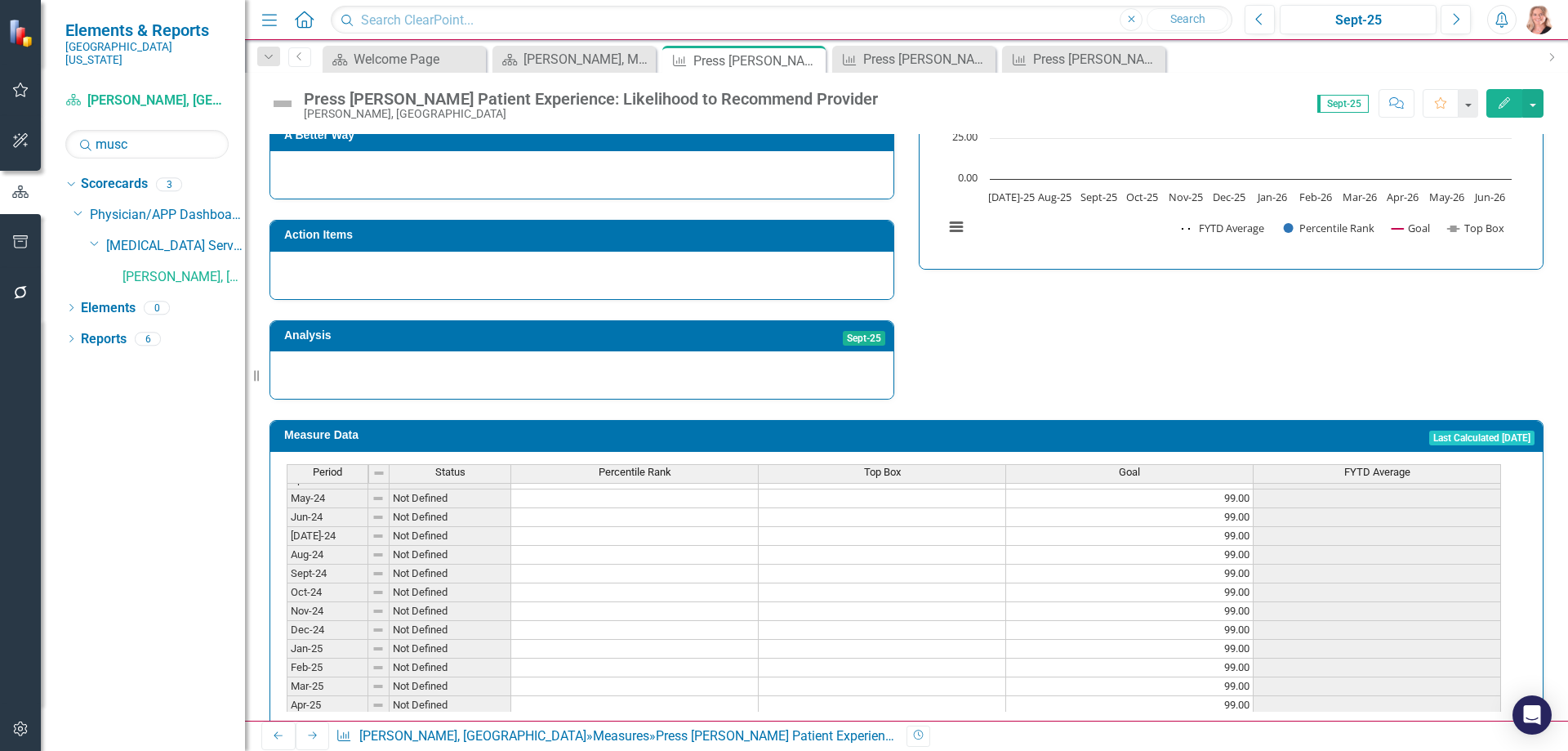
scroll to position [572, 0]
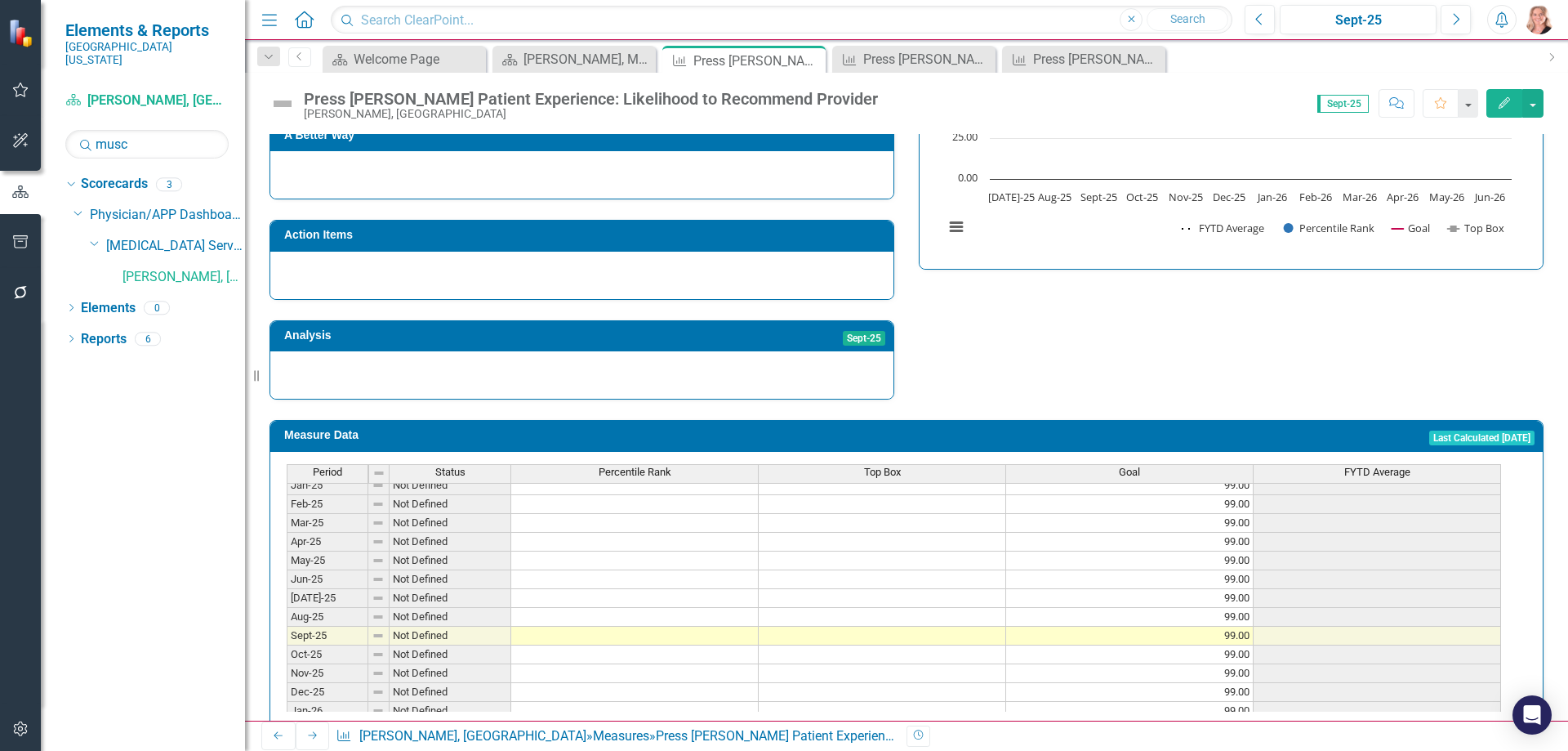
click at [649, 584] on tbody "Nov-23 Not Defined 99.00 Dec-23 Not Defined 99.00 Jan-24 Not Defined 99.00 Feb-…" at bounding box center [893, 513] width 1214 height 602
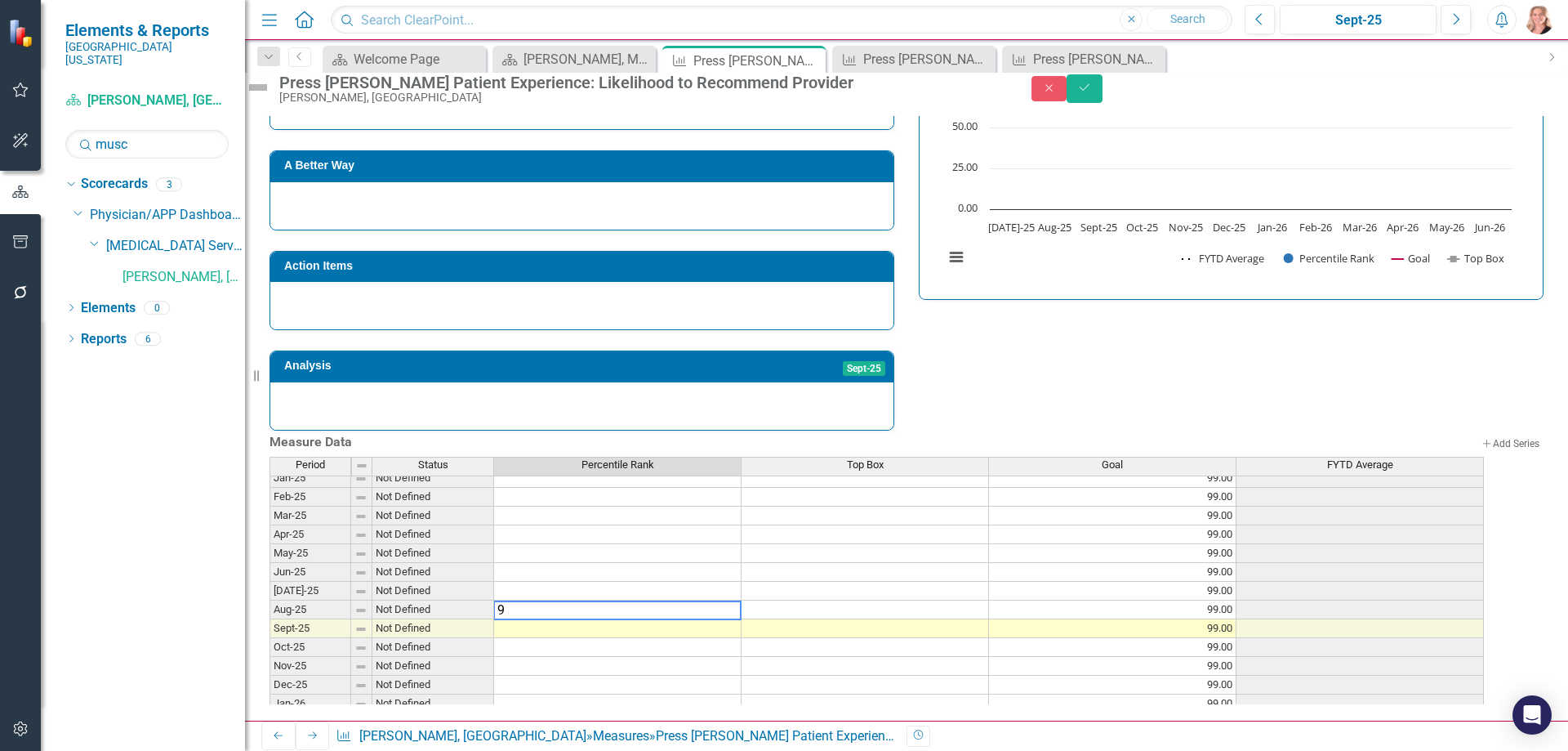
type textarea "99"
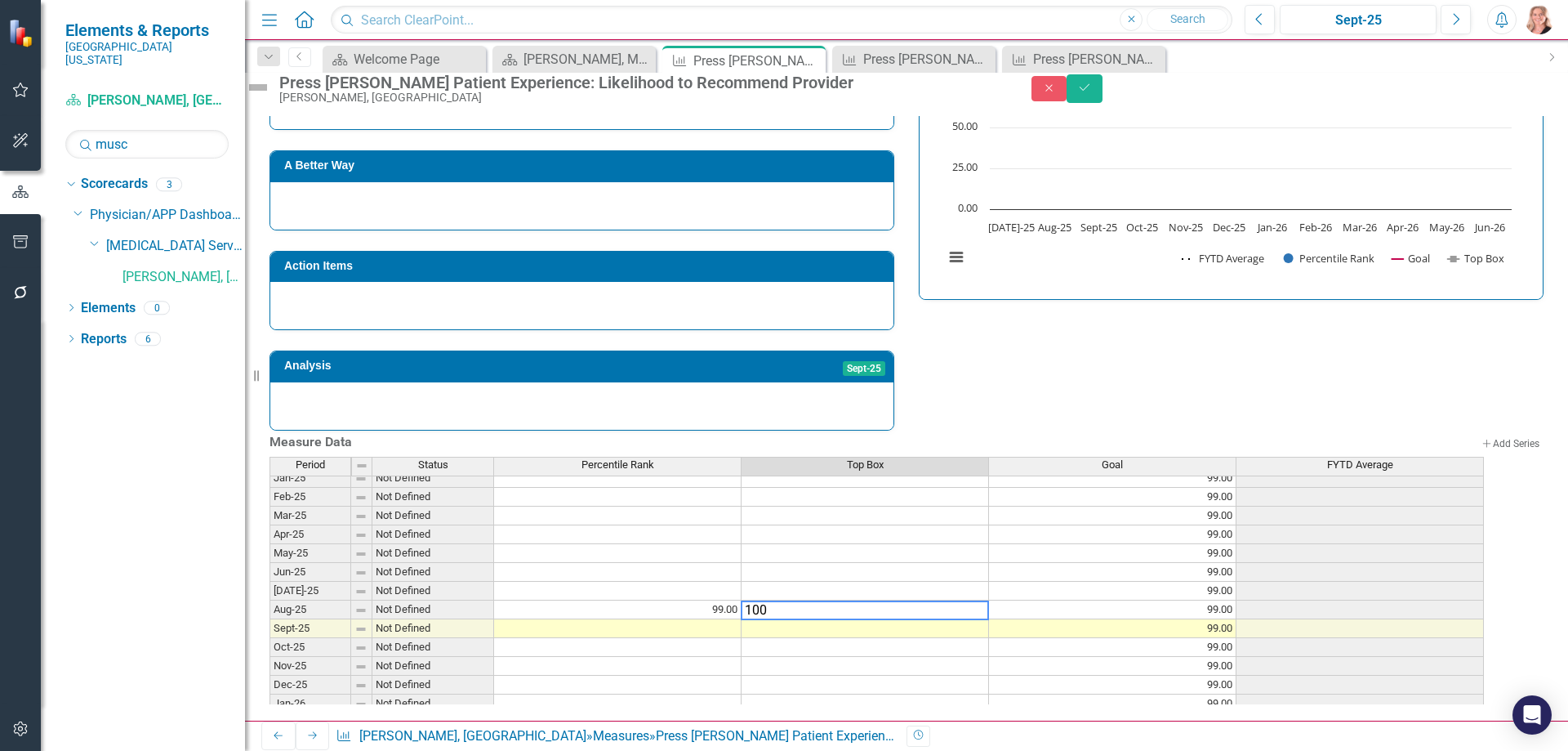
type textarea "100"
click at [1103, 103] on button "Save" at bounding box center [1084, 89] width 36 height 29
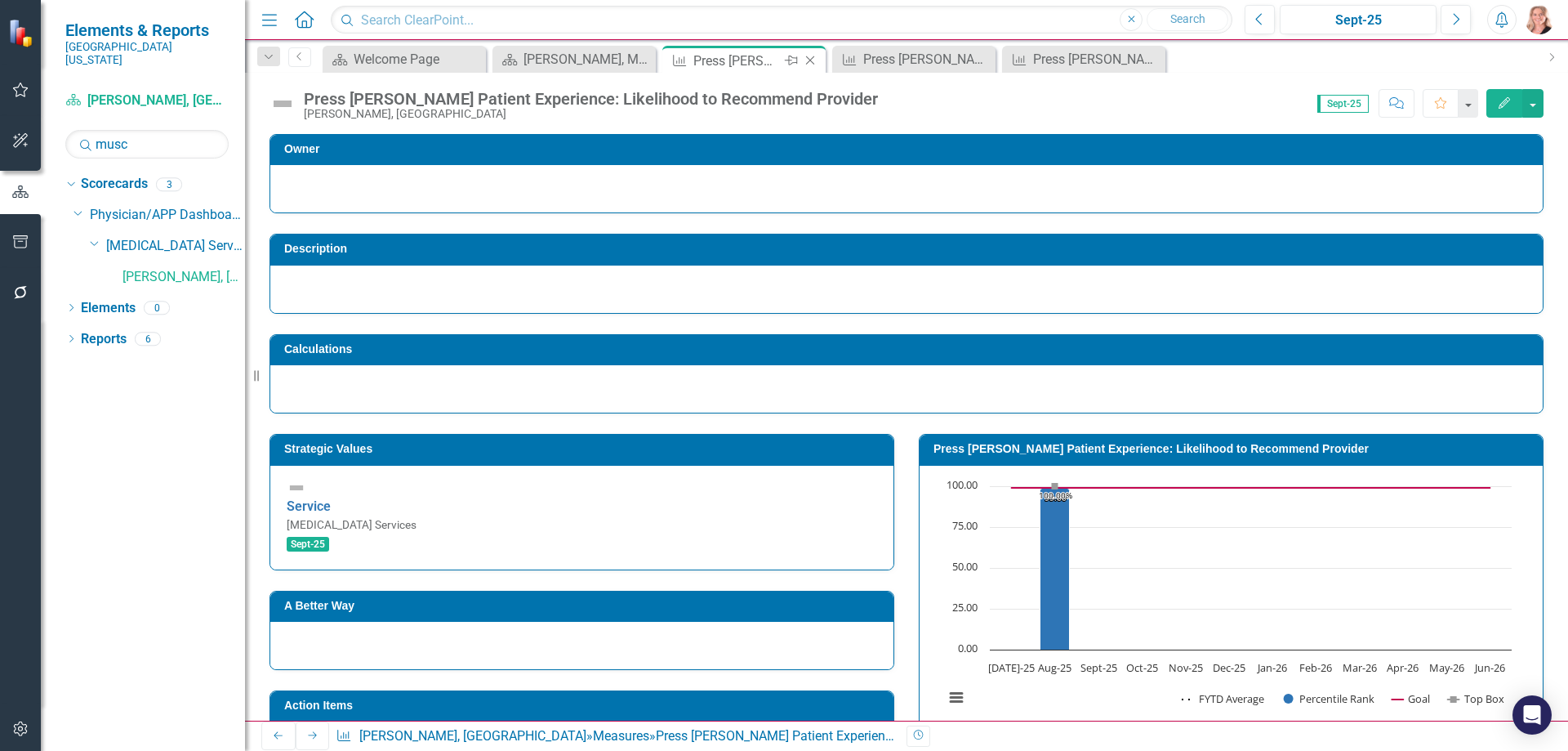
click at [814, 61] on icon "Close" at bounding box center [809, 60] width 17 height 13
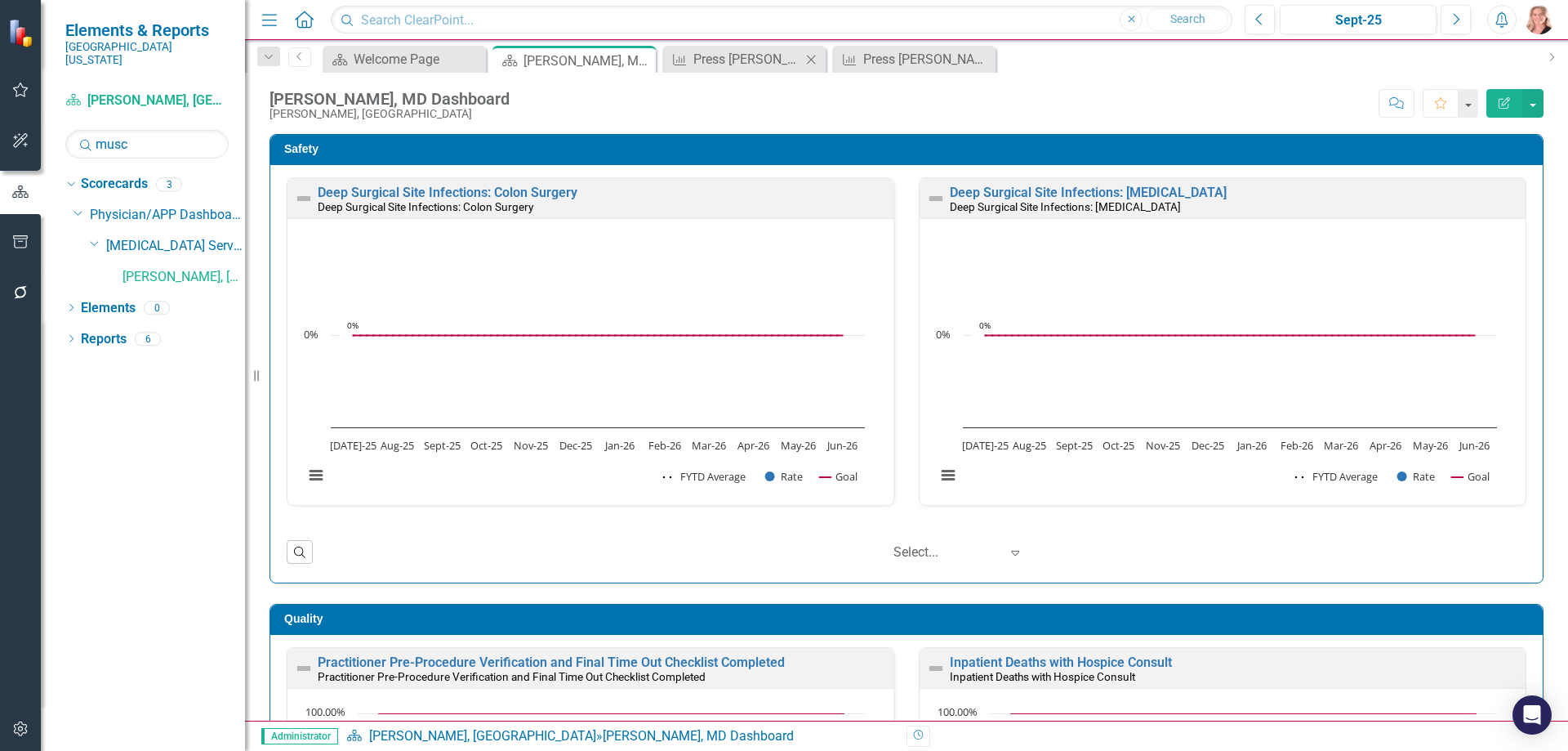
click at [813, 61] on icon "Close" at bounding box center [810, 60] width 17 height 13
click at [0, 0] on icon "Close" at bounding box center [0, 0] width 0 height 0
click at [1534, 235] on div "Safety Deep Surgical Site Infections: Colon Surgery Deep Surgical Site Infectio…" at bounding box center [907, 349] width 1298 height 470
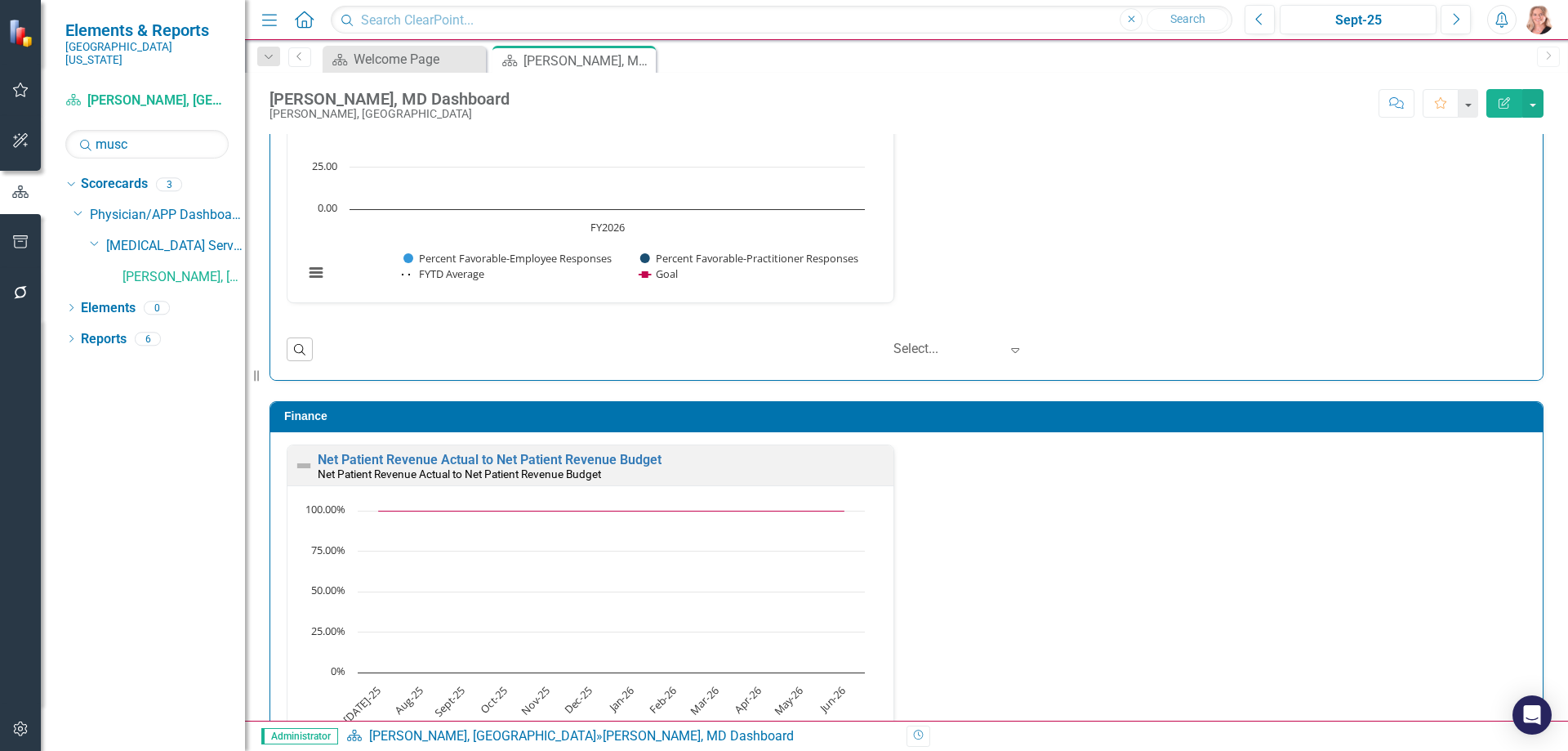
scroll to position [2206, 0]
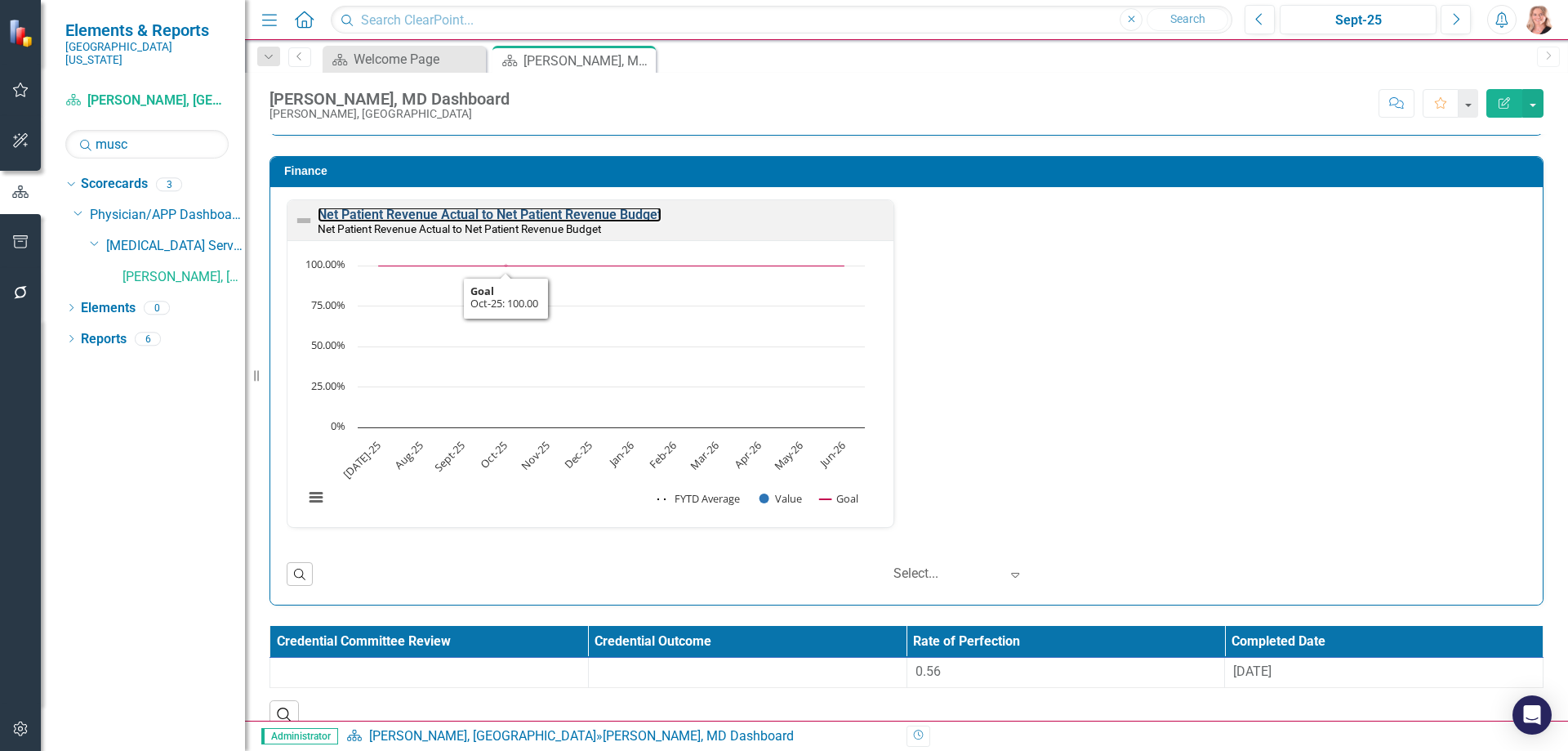
click at [464, 215] on link "Net Patient Revenue Actual to Net Patient Revenue Budget" at bounding box center [490, 215] width 343 height 16
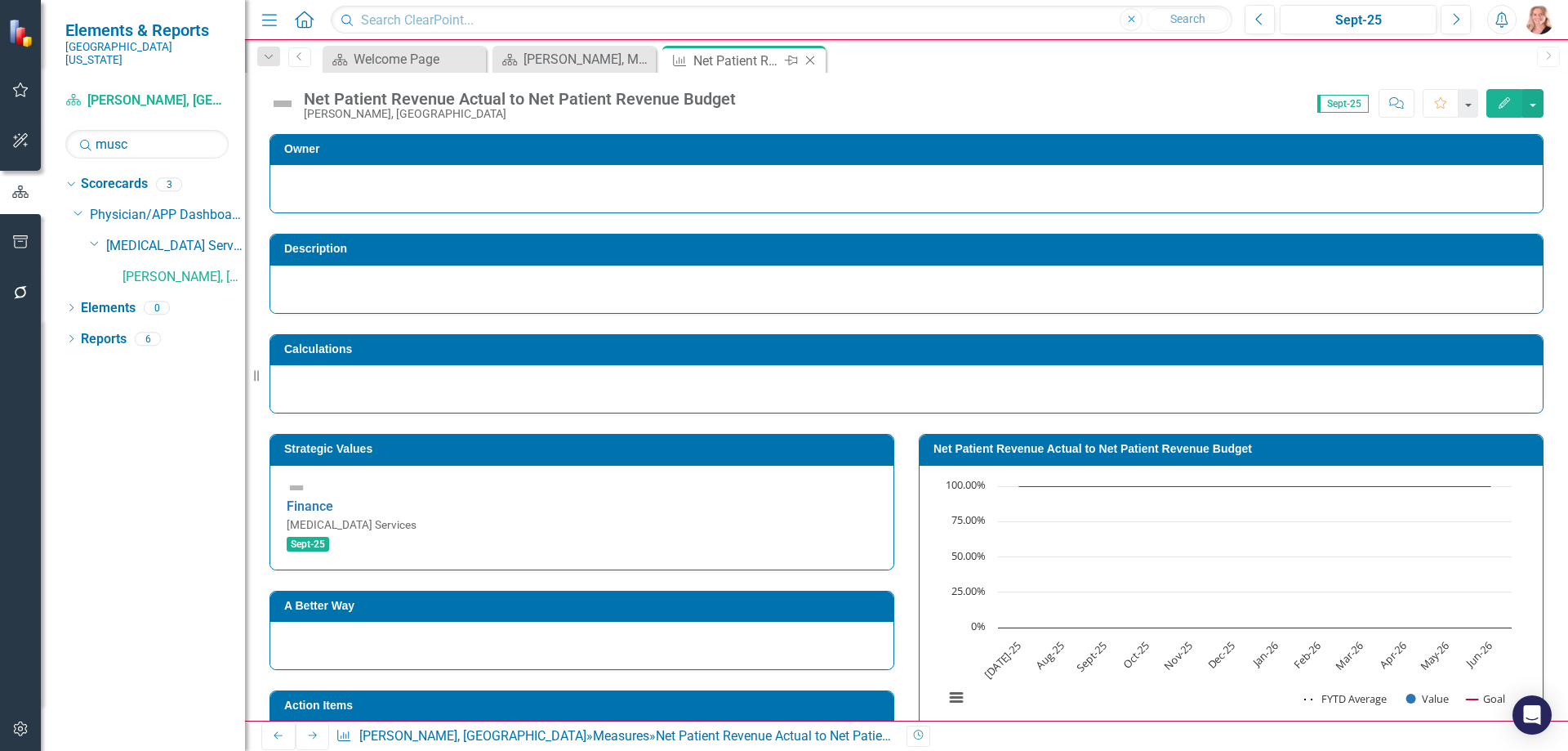
click at [814, 59] on icon "Close" at bounding box center [809, 60] width 17 height 13
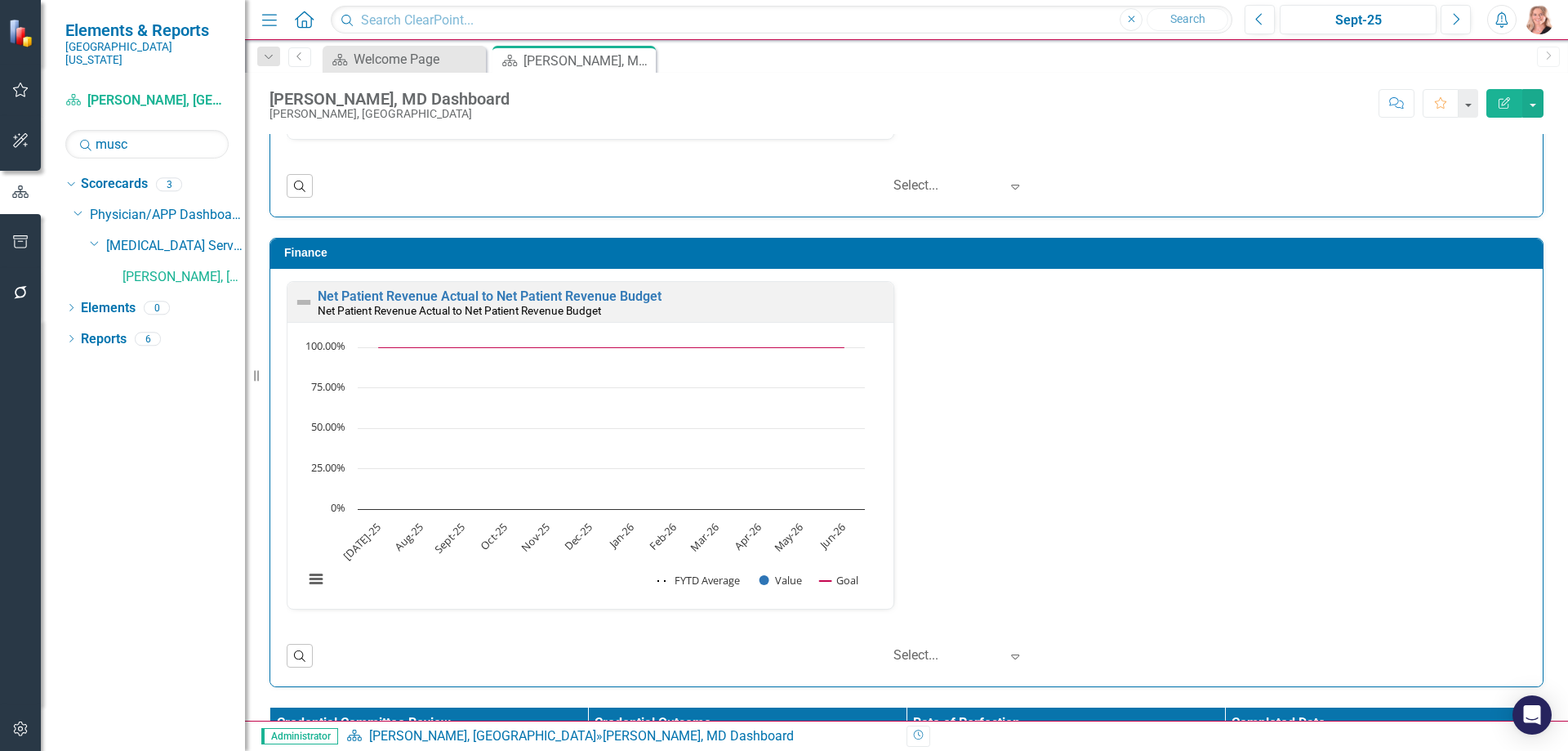
scroll to position [2230, 0]
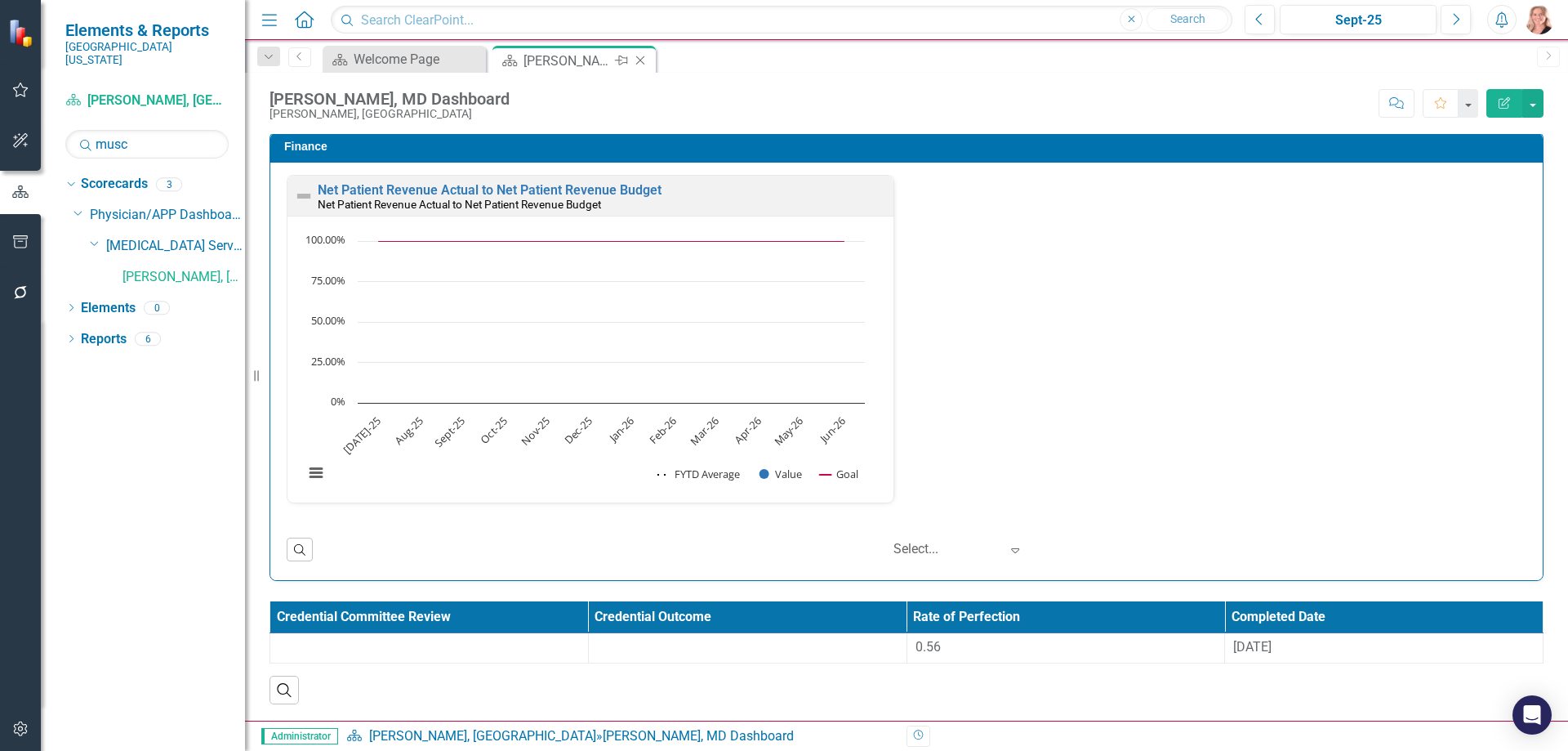
click at [642, 59] on icon at bounding box center [640, 60] width 9 height 9
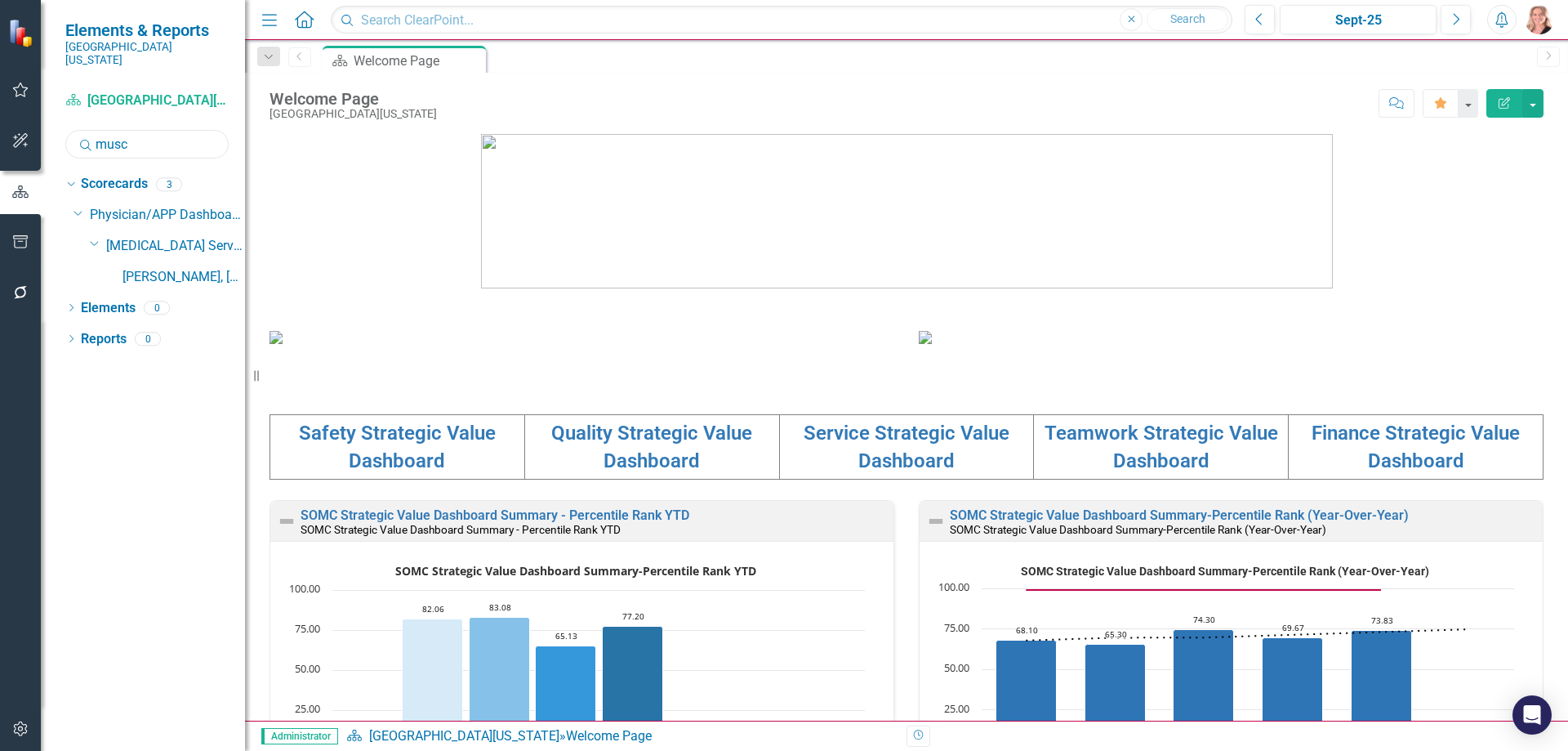
click at [153, 130] on input "musc" at bounding box center [147, 144] width 163 height 29
type input "envis"
click at [167, 268] on link "Envision" at bounding box center [184, 277] width 123 height 18
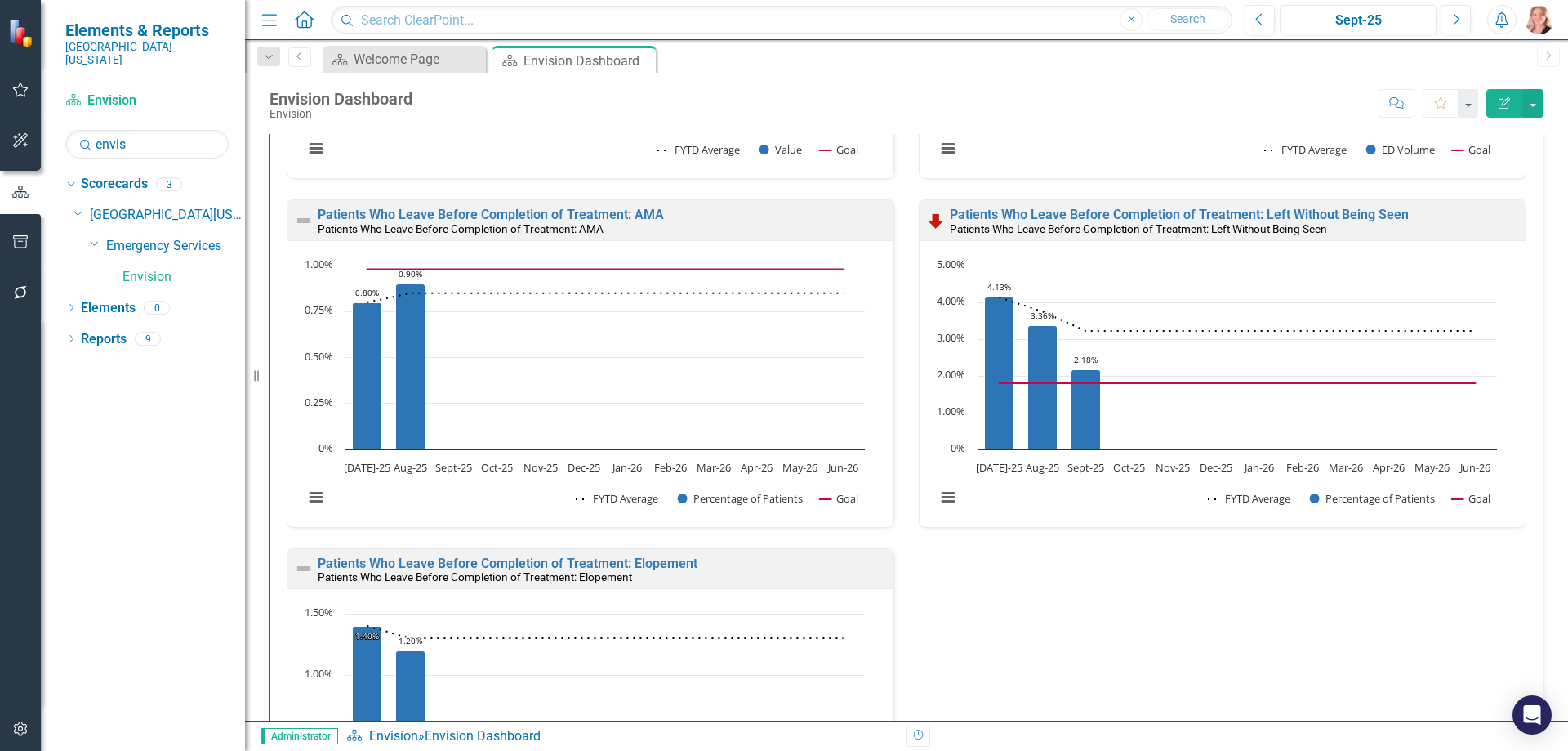
scroll to position [1, 0]
click at [1528, 358] on div "Press [PERSON_NAME] Employee Opinion Survey: Perception of Safety Culture Press…" at bounding box center [907, 395] width 1272 height 1115
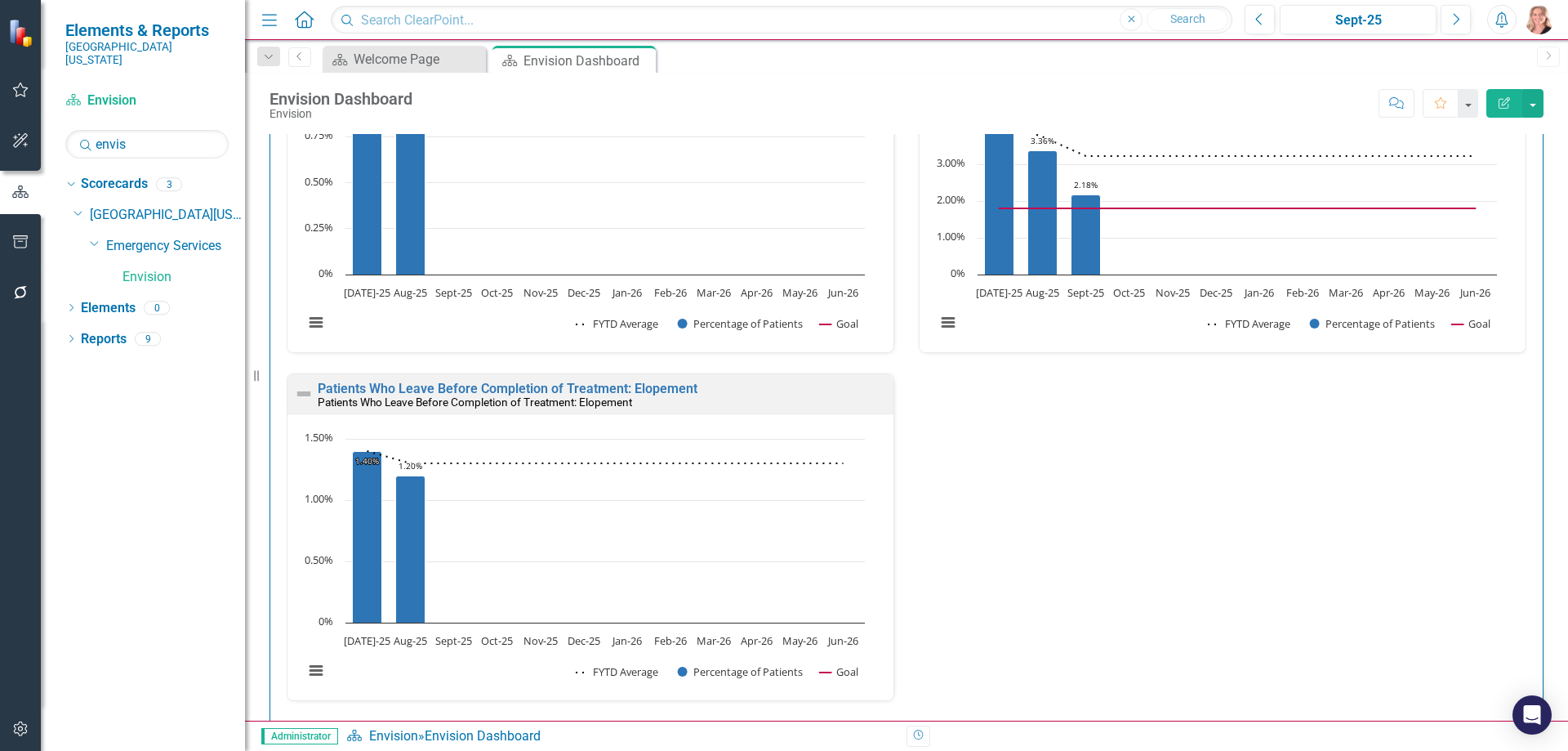
scroll to position [0, 0]
